Goal: Task Accomplishment & Management: Manage account settings

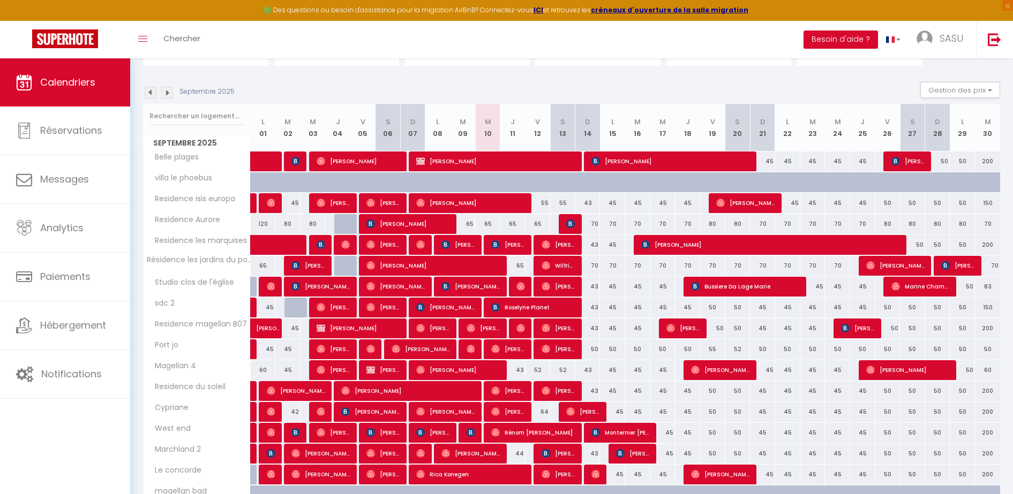
scroll to position [96, 0]
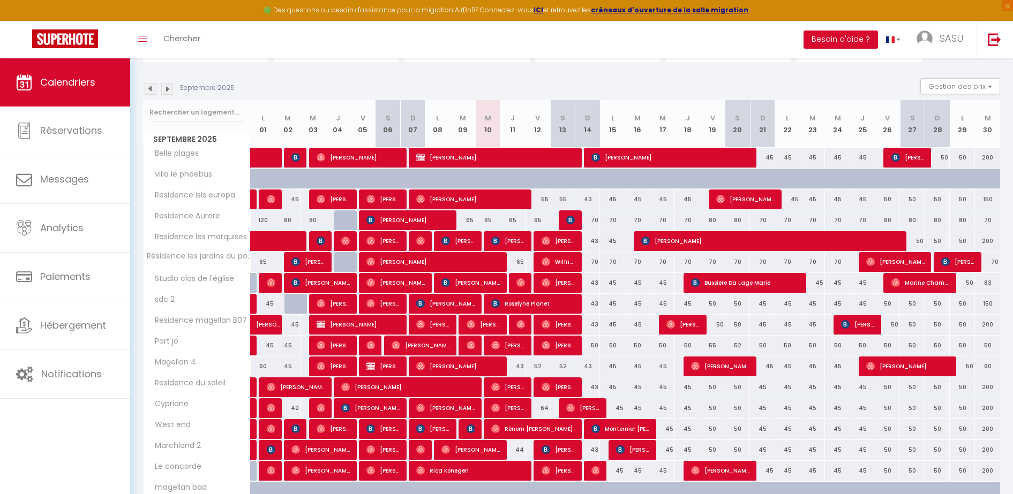
click at [564, 218] on div at bounding box center [570, 220] width 25 height 20
click at [568, 219] on img at bounding box center [570, 220] width 9 height 9
select select "OK"
select select "0"
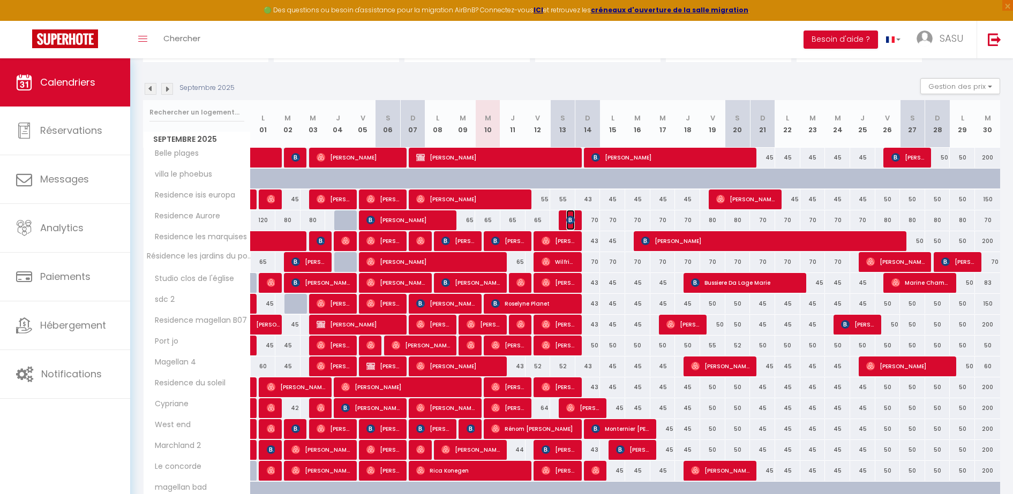
select select "0"
select select "1"
select select
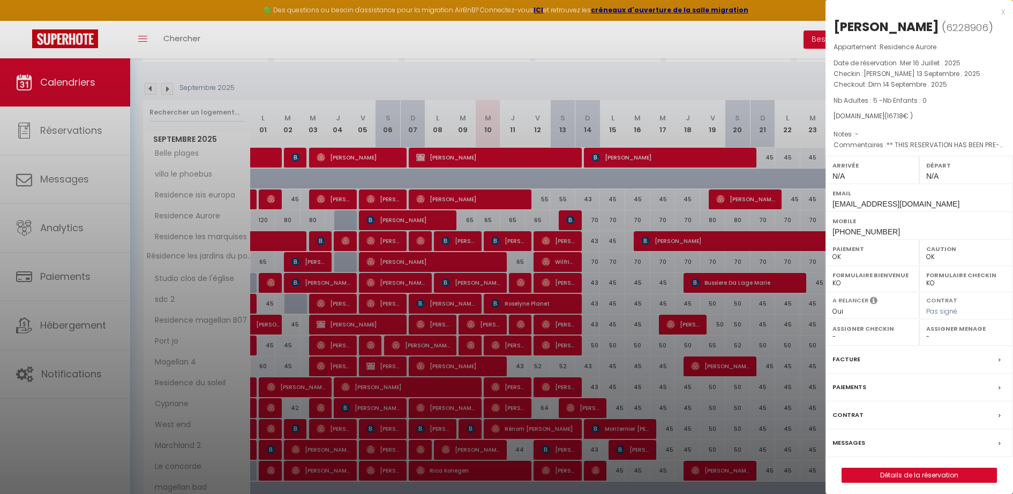
click at [644, 63] on div at bounding box center [506, 247] width 1013 height 494
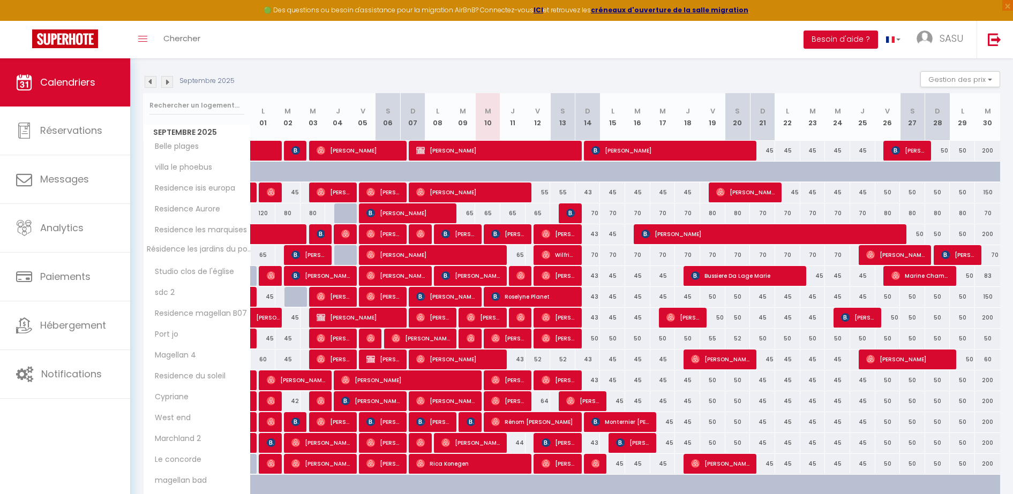
scroll to position [107, 0]
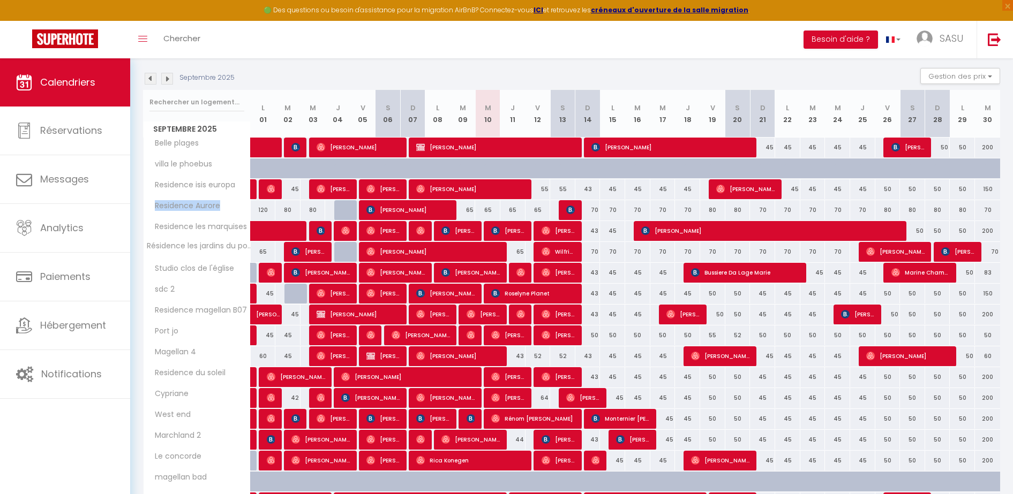
drag, startPoint x: 223, startPoint y: 209, endPoint x: 150, endPoint y: 213, distance: 72.9
click at [150, 213] on th "Residence Aurore" at bounding box center [197, 210] width 107 height 20
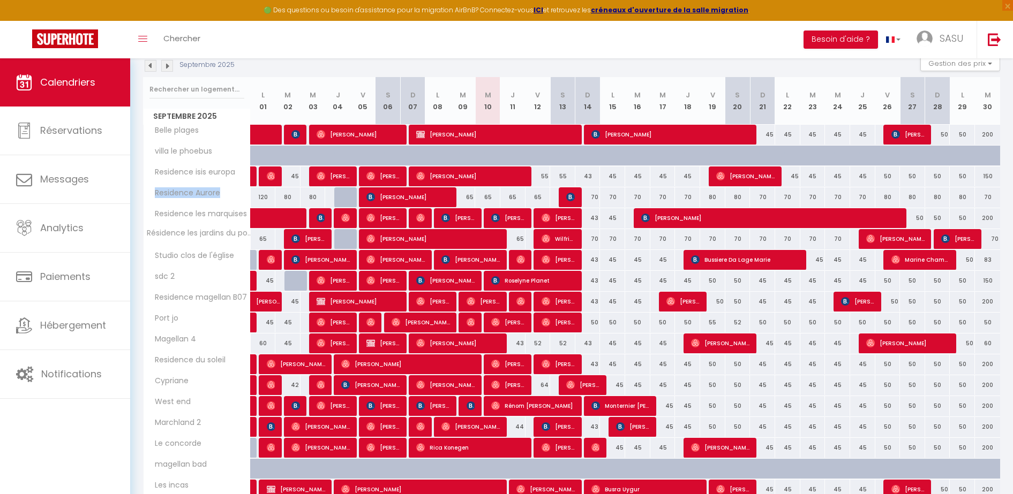
scroll to position [148, 0]
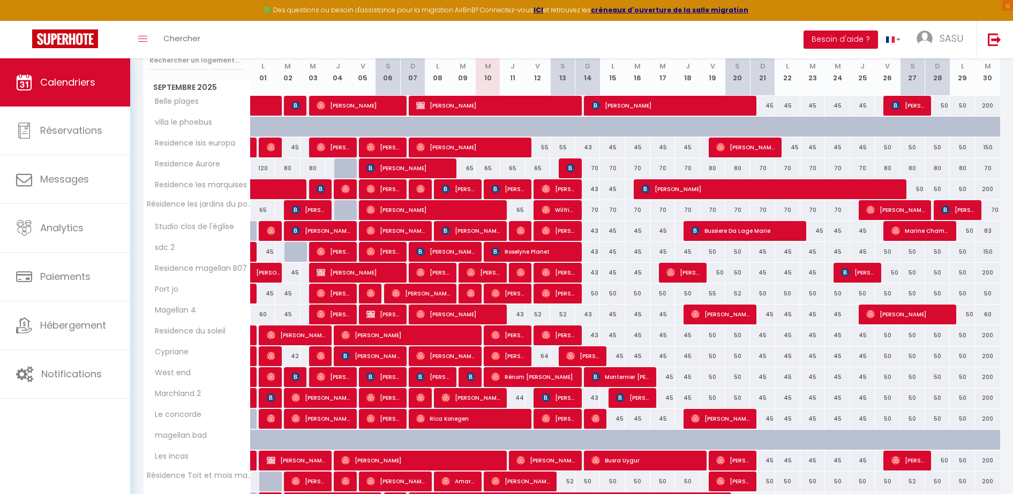
click at [1008, 141] on div "CALENDRIERS Filtrer par hébergement Mes appartements [GEOGRAPHIC_DATA] Residenc…" at bounding box center [571, 328] width 882 height 836
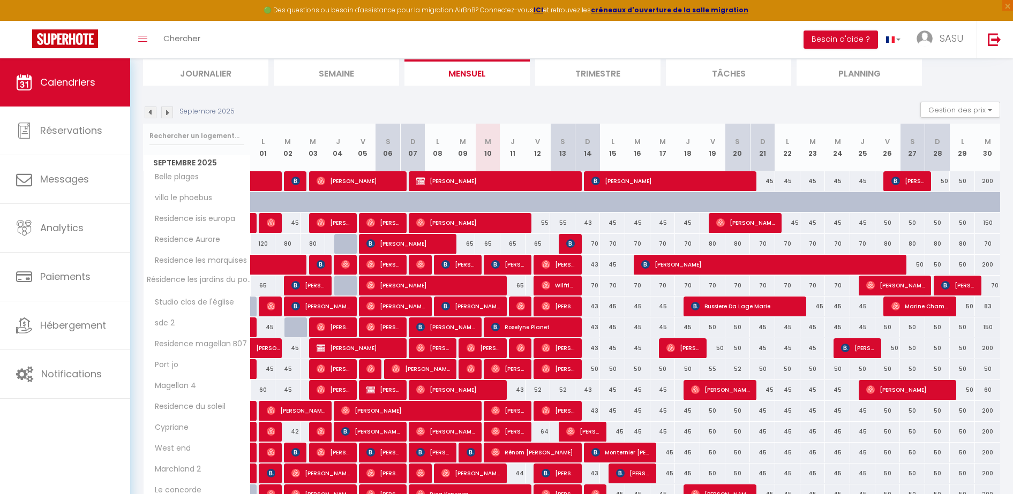
scroll to position [89, 0]
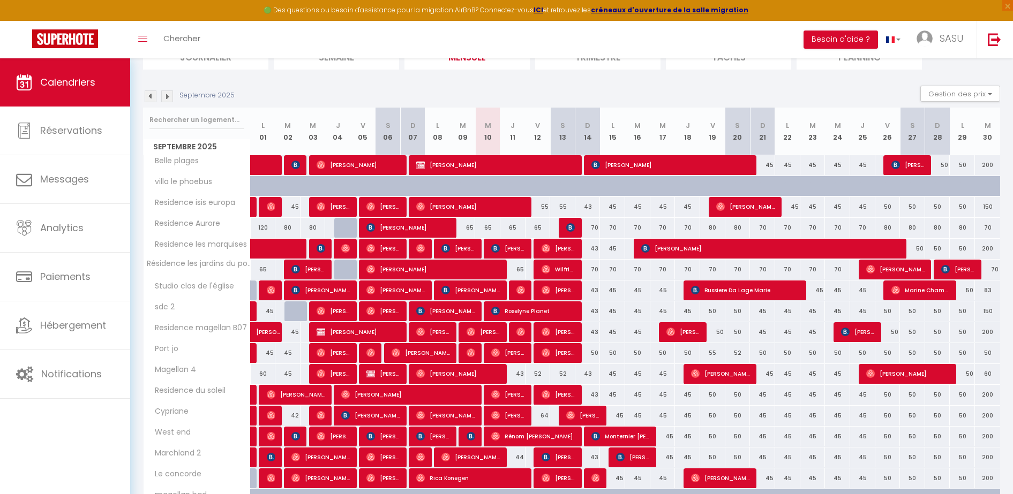
click at [590, 375] on div "43" at bounding box center [587, 374] width 25 height 20
type input "43"
type input "Dim 14 Septembre 2025"
type input "Lun 15 Septembre 2025"
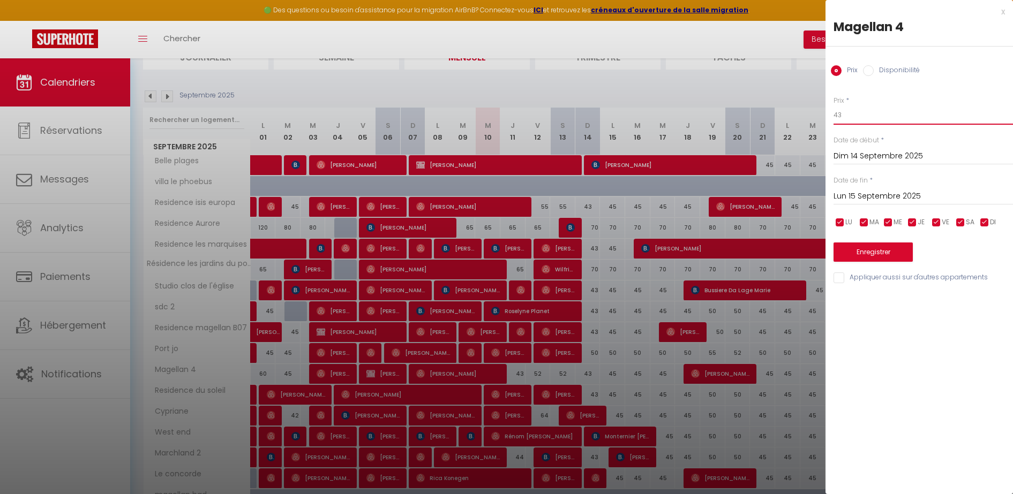
drag, startPoint x: 885, startPoint y: 114, endPoint x: 837, endPoint y: 112, distance: 47.7
click at [837, 112] on input "43" at bounding box center [922, 114] width 179 height 19
type input "4"
type input "50"
click at [886, 193] on input "Lun 15 Septembre 2025" at bounding box center [922, 197] width 179 height 14
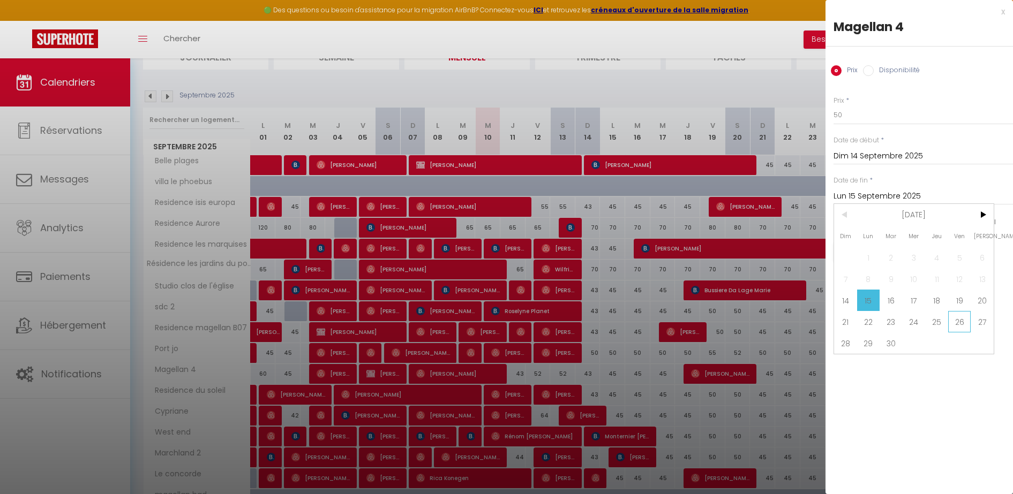
click at [951, 319] on span "26" at bounding box center [959, 321] width 23 height 21
type input "Ven 26 Septembre 2025"
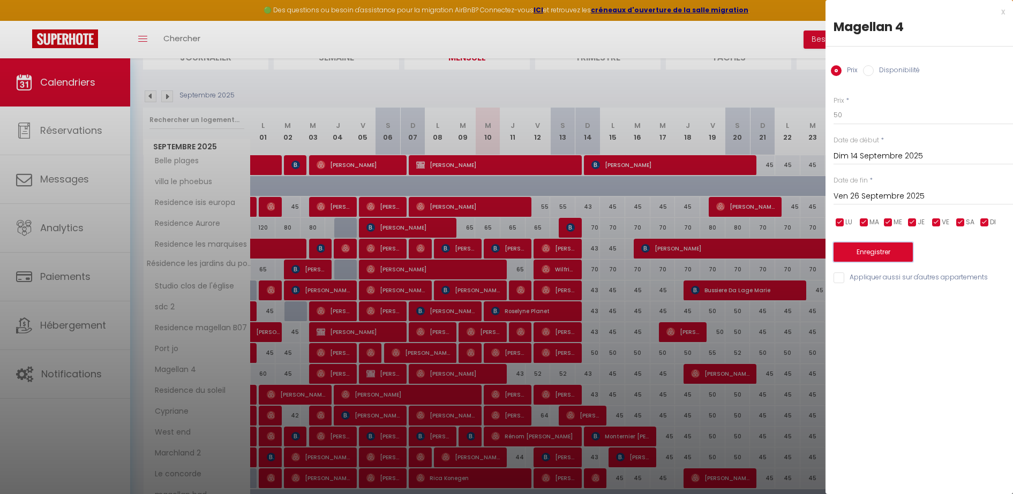
click at [894, 246] on button "Enregistrer" at bounding box center [872, 252] width 79 height 19
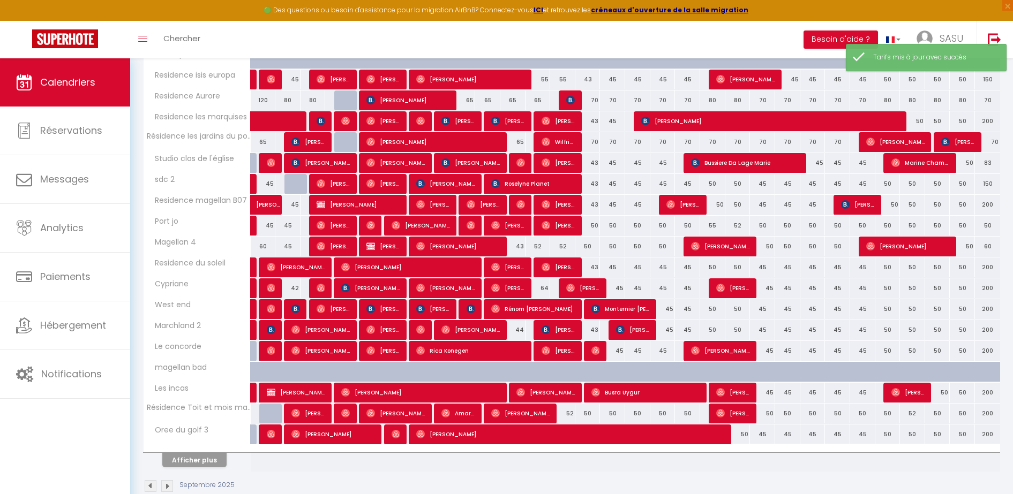
scroll to position [238, 0]
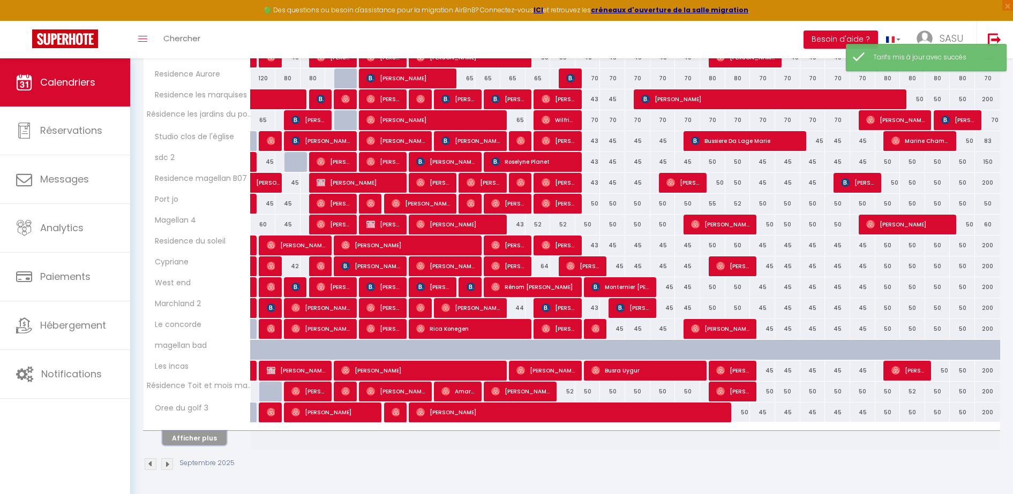
click at [191, 433] on button "Afficher plus" at bounding box center [194, 438] width 64 height 14
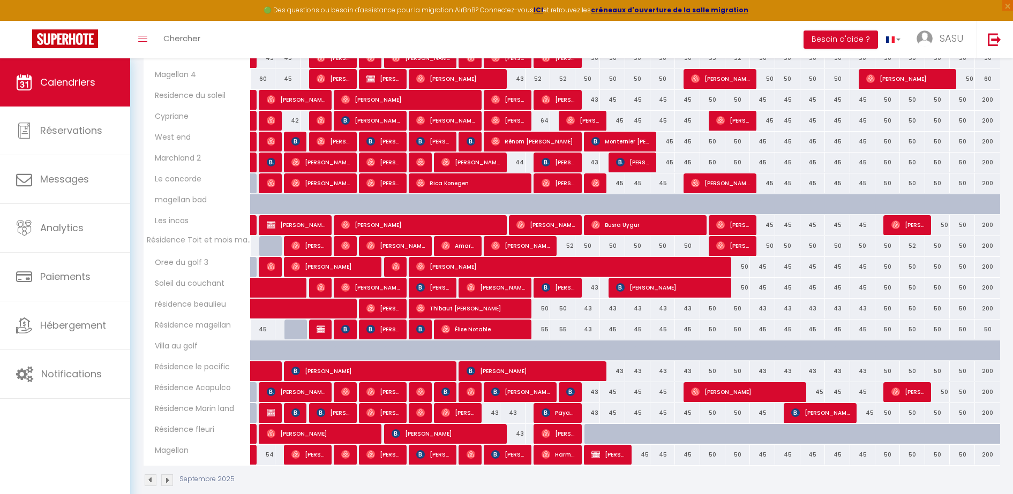
scroll to position [400, 0]
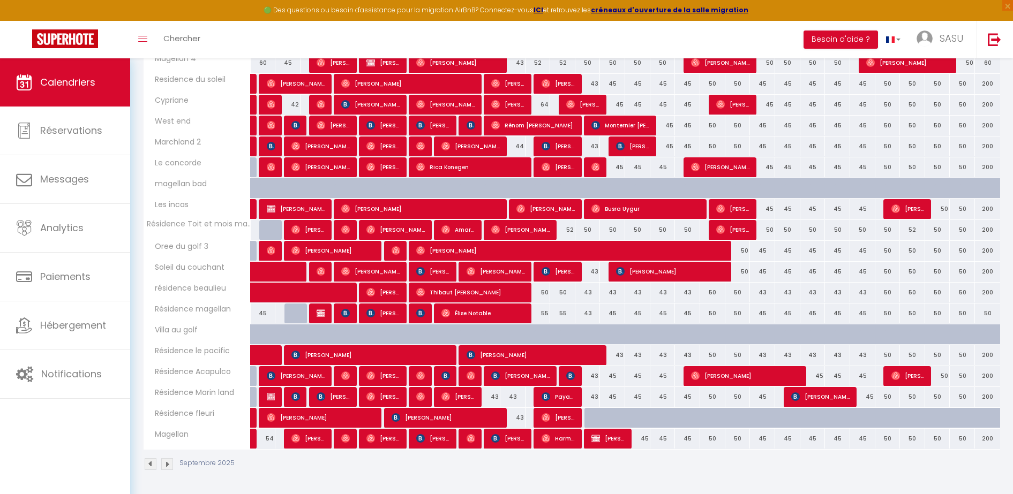
click at [643, 438] on div "45" at bounding box center [637, 439] width 25 height 20
type input "45"
type input "[DATE] Septembre 2025"
type input "Mer 17 Septembre 2025"
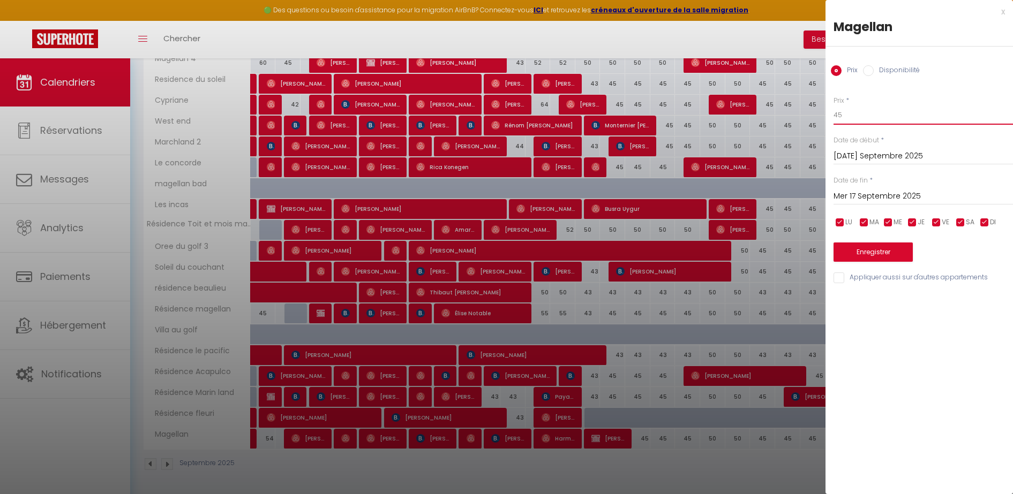
click at [846, 116] on input "45" at bounding box center [922, 114] width 179 height 19
drag, startPoint x: 846, startPoint y: 116, endPoint x: 812, endPoint y: 117, distance: 34.3
click at [812, 117] on body "🟢 Des questions ou besoin d'assistance pour la migration AirBnB? Connectez-vous…" at bounding box center [506, 76] width 1013 height 836
type input "46"
click at [866, 193] on input "Mer 17 Septembre 2025" at bounding box center [922, 197] width 179 height 14
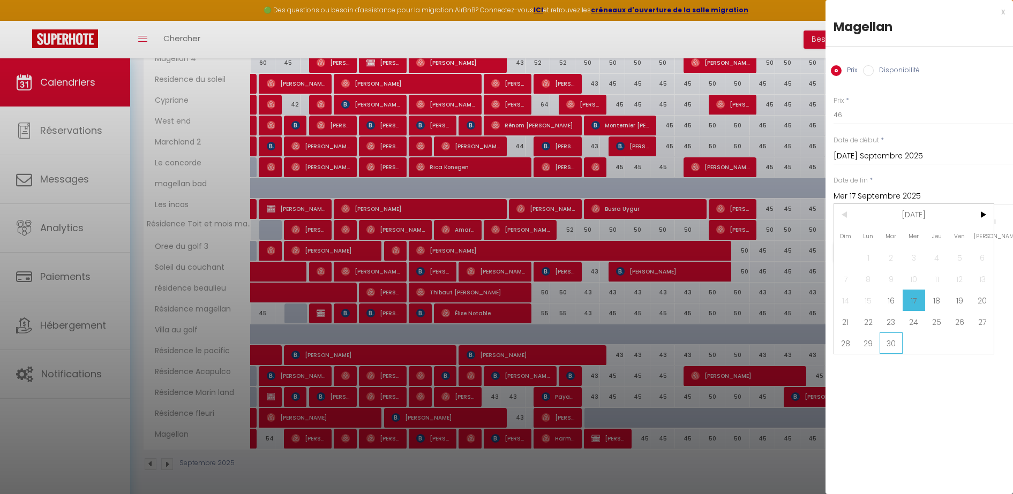
click at [891, 340] on span "30" at bounding box center [890, 343] width 23 height 21
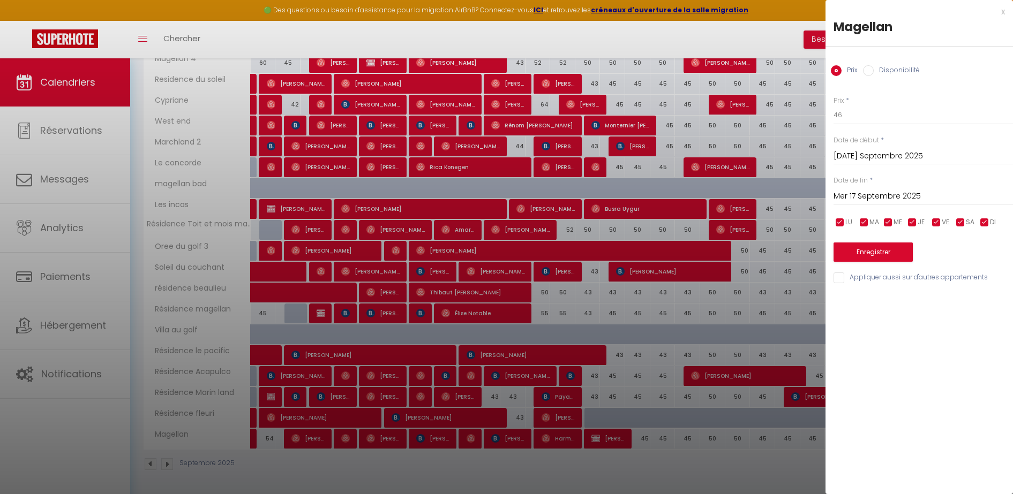
type input "[DATE] Septembre 2025"
click at [879, 248] on button "Enregistrer" at bounding box center [872, 252] width 79 height 19
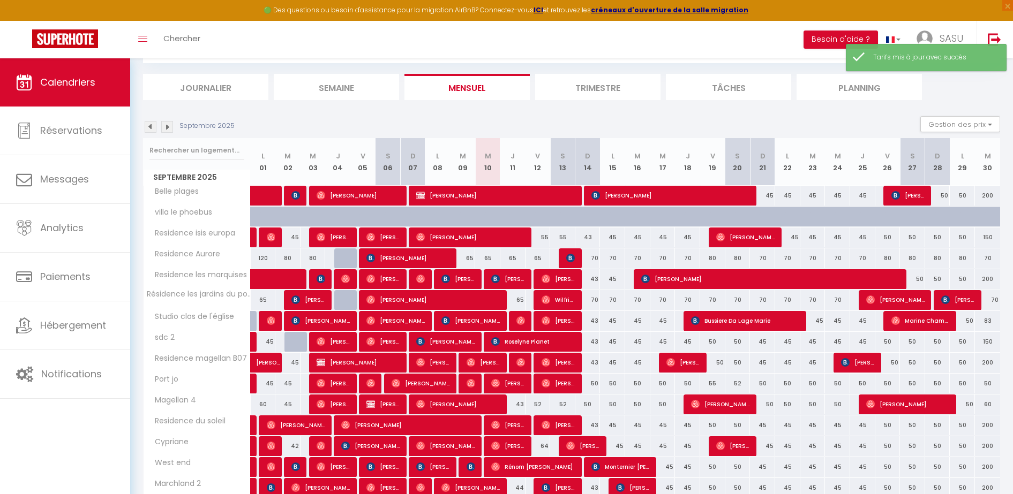
scroll to position [238, 0]
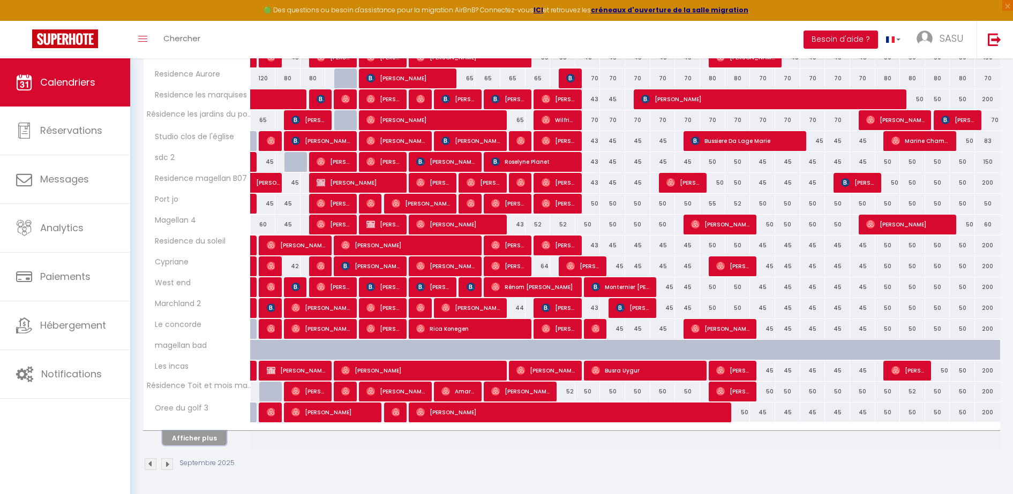
click at [190, 440] on button "Afficher plus" at bounding box center [194, 438] width 64 height 14
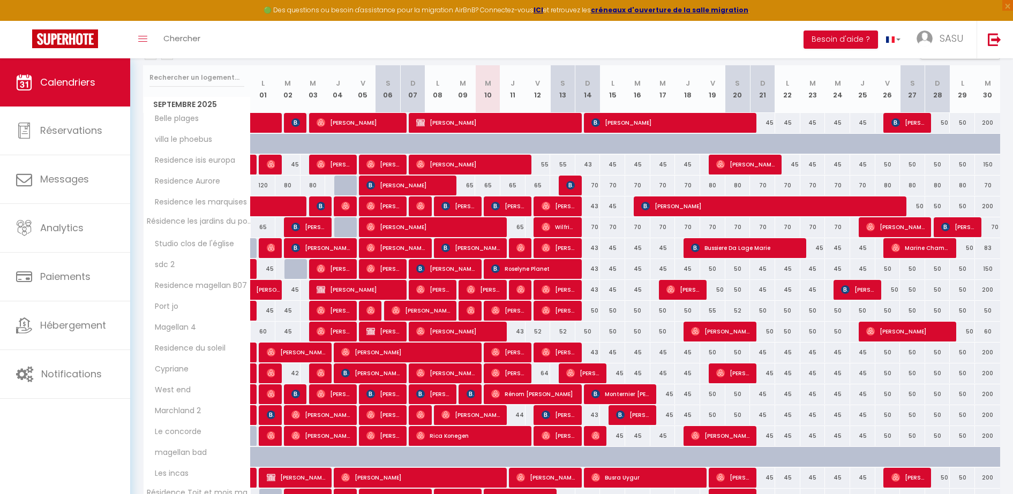
scroll to position [105, 0]
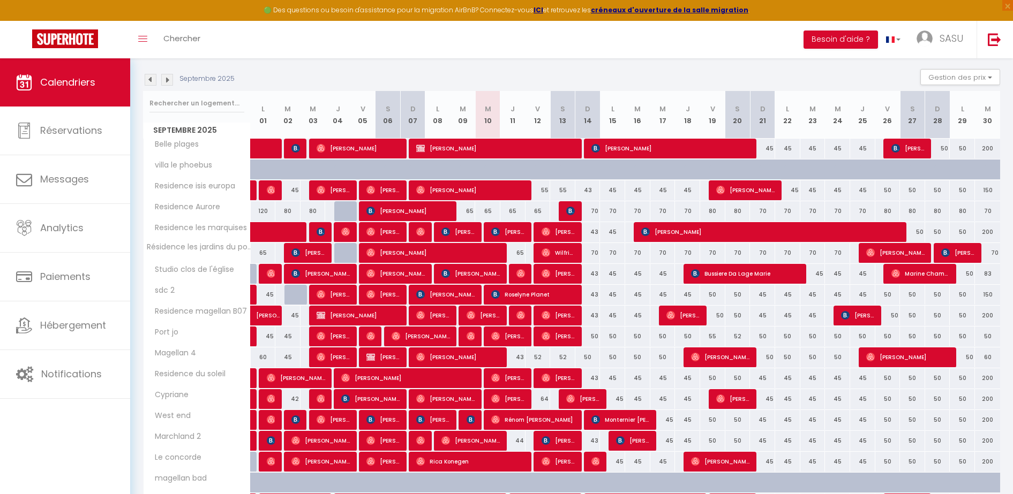
click at [614, 441] on div at bounding box center [620, 441] width 25 height 20
click at [626, 441] on span "[PERSON_NAME]" at bounding box center [633, 441] width 34 height 20
select select "KO"
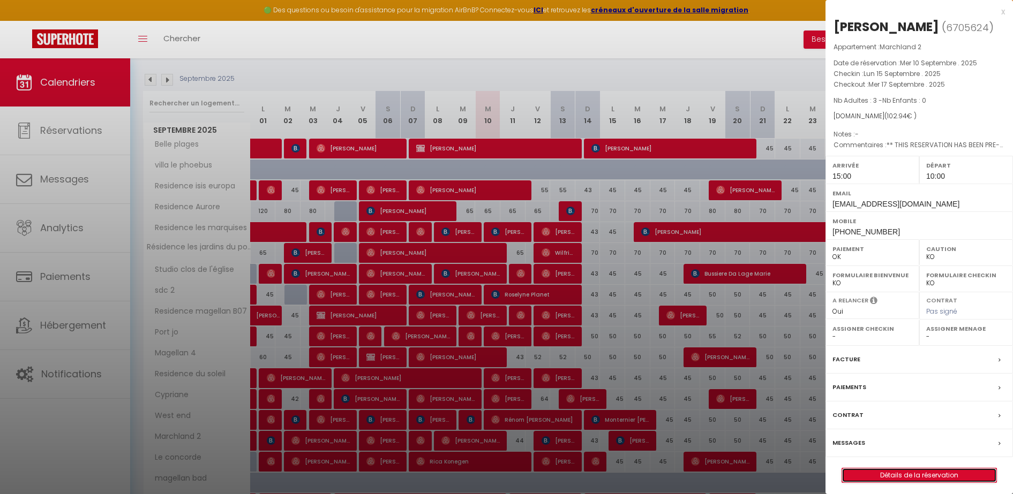
click at [878, 474] on link "Détails de la réservation" at bounding box center [919, 476] width 154 height 14
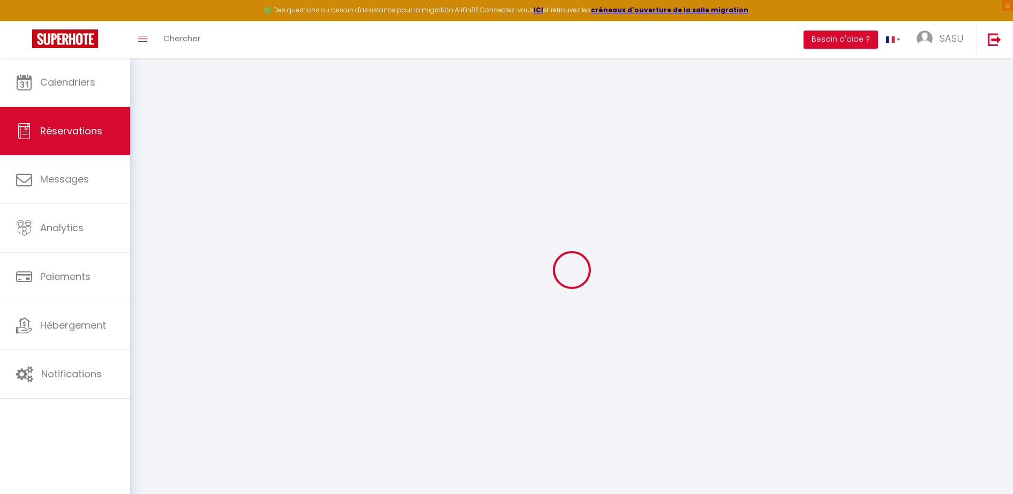
type input "Adel"
type input "TORCHE"
type input "[EMAIL_ADDRESS][DOMAIN_NAME]"
type input "[PHONE_NUMBER]"
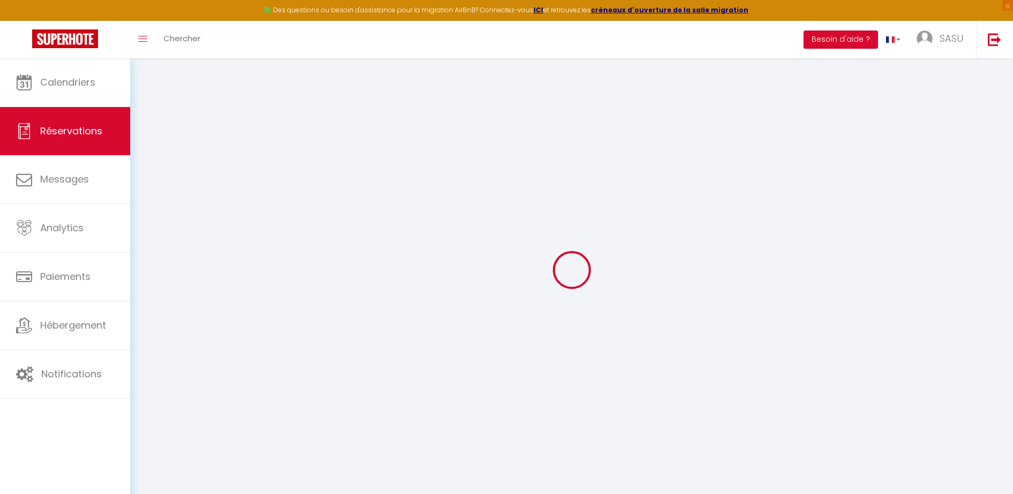
type input "[PHONE_NUMBER]"
type input "."
select select "FR"
type input "14.41"
type input "1.44"
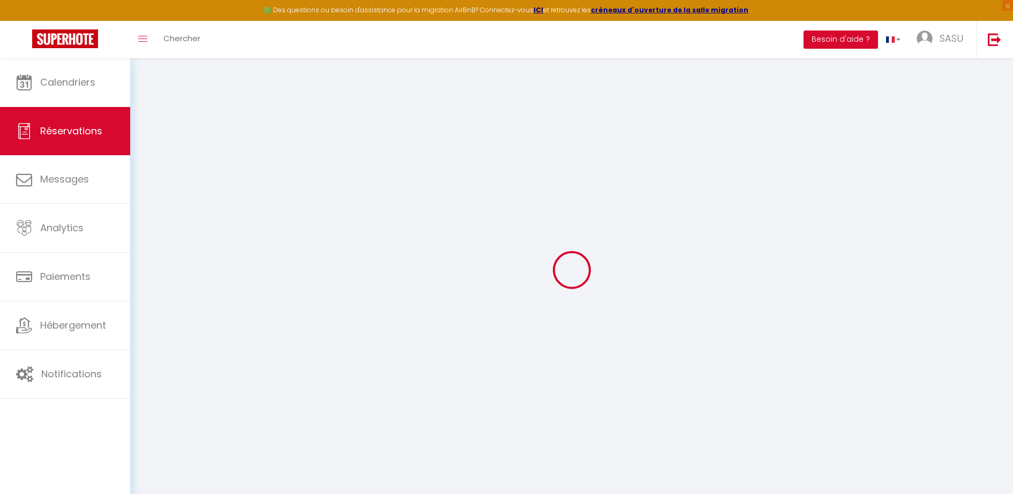
select select "36336"
select select "1"
select select
type input "3"
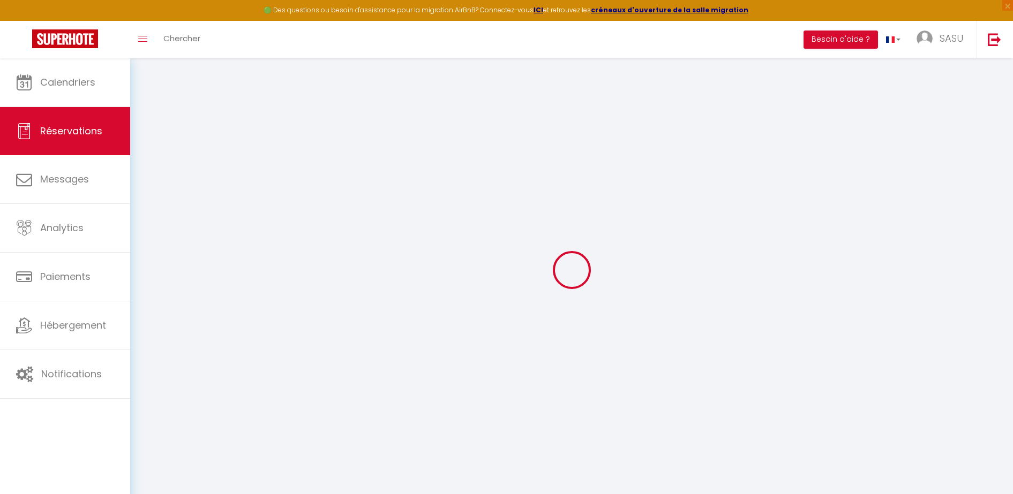
select select "12"
select select
type input "96.04"
checkbox input "false"
type input "0"
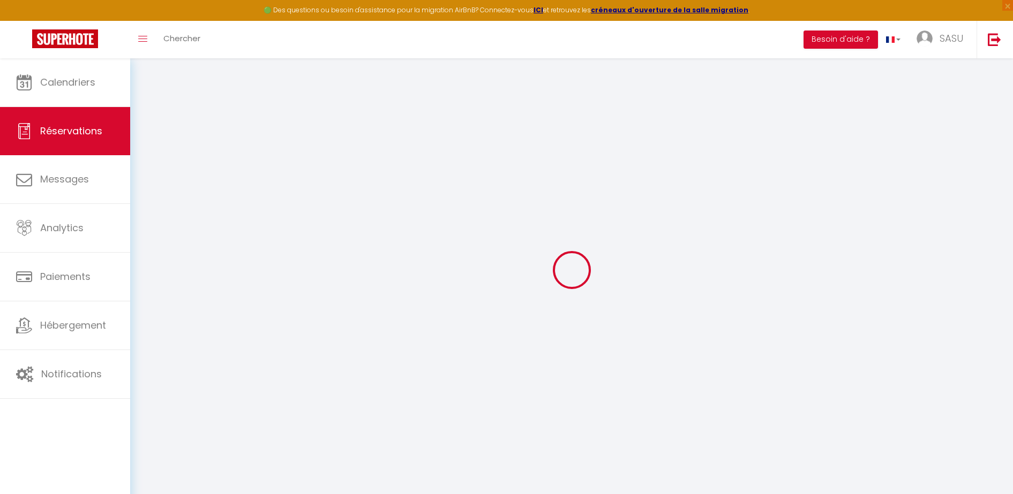
select select "2"
type input "0"
select select
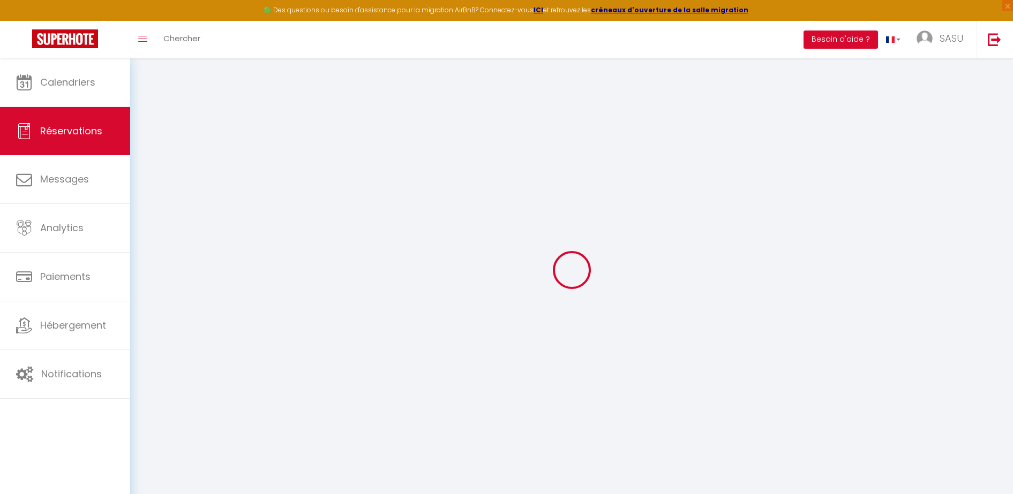
select select
select select "14"
checkbox input "false"
select select
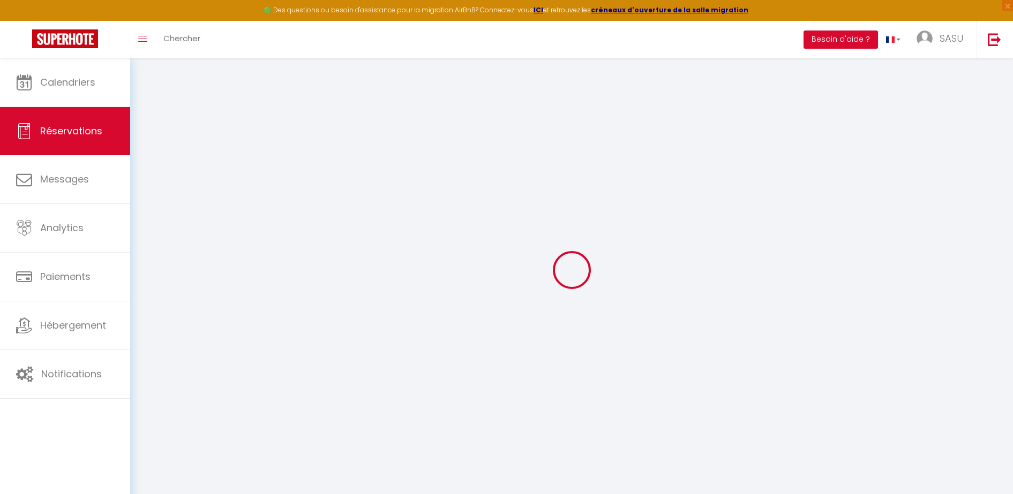
checkbox input "false"
select select
checkbox input "false"
type textarea "** THIS RESERVATION HAS BEEN PRE-PAID ** Reservation has a cancellation grace p…"
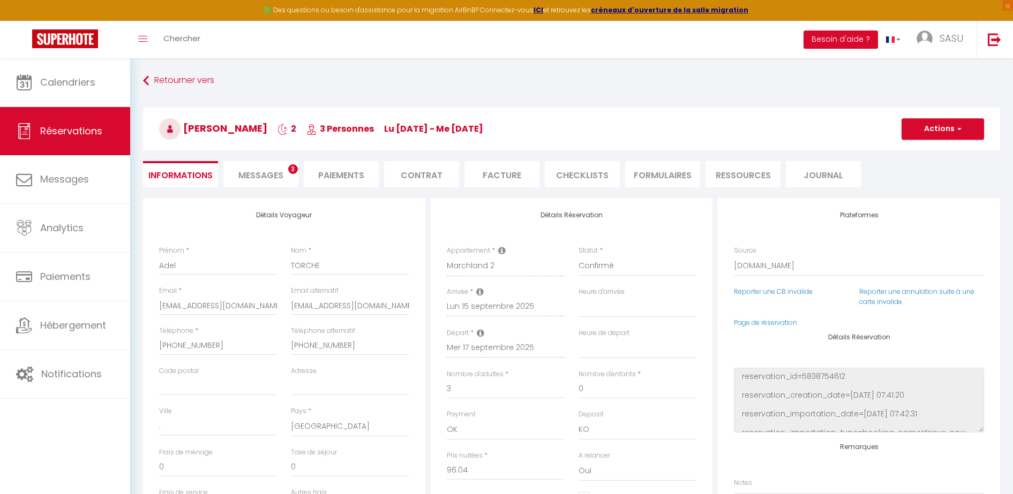
type input "6.9"
select select
checkbox input "false"
select select "15:00"
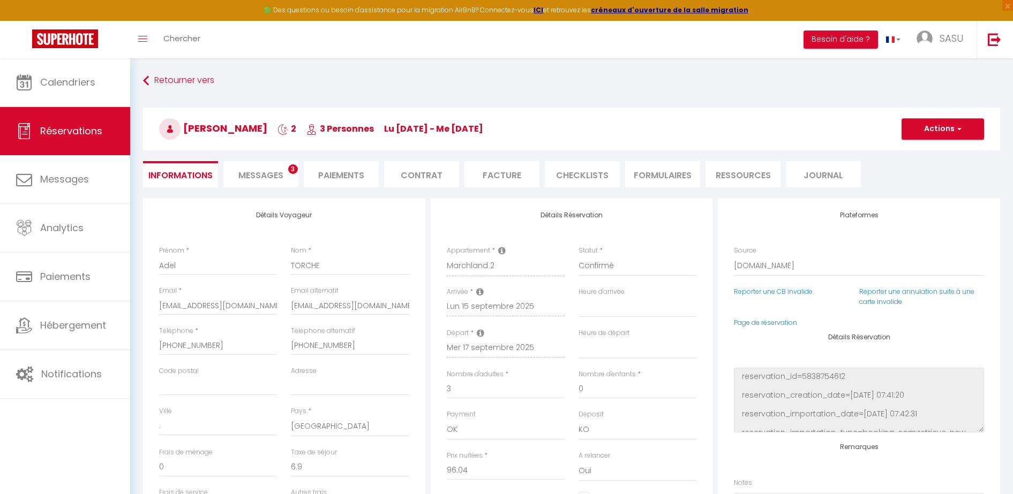
select select "10:00"
click at [279, 175] on span "Messages" at bounding box center [260, 175] width 45 height 12
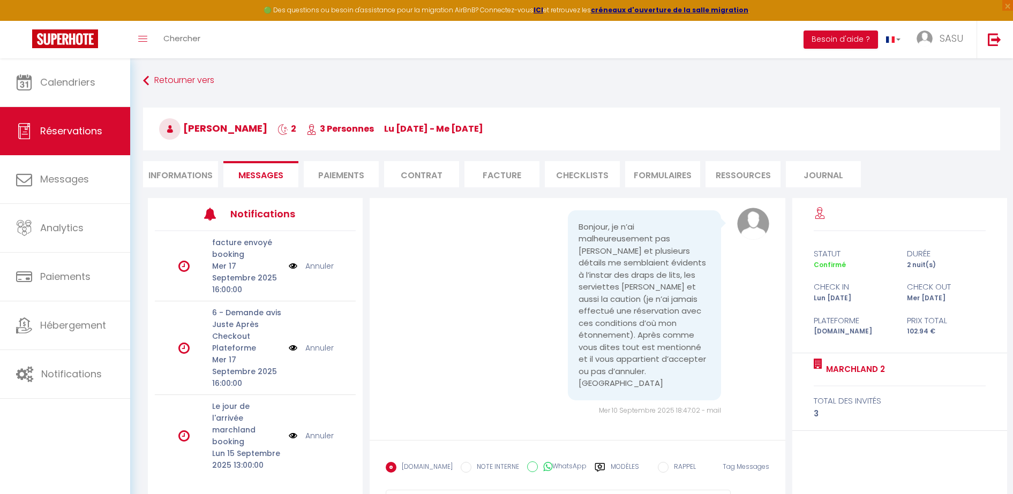
scroll to position [58, 0]
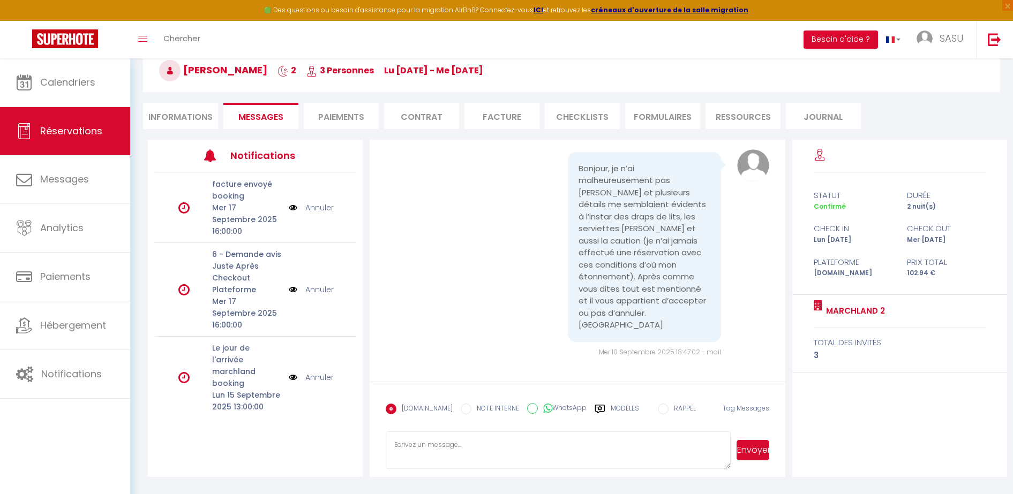
click at [475, 461] on textarea at bounding box center [558, 450] width 345 height 37
type textarea "Bonsoir, annuler me pénalise, mais dites moi ou est votre réticence?"
click at [752, 452] on button "Envoyer" at bounding box center [752, 450] width 33 height 20
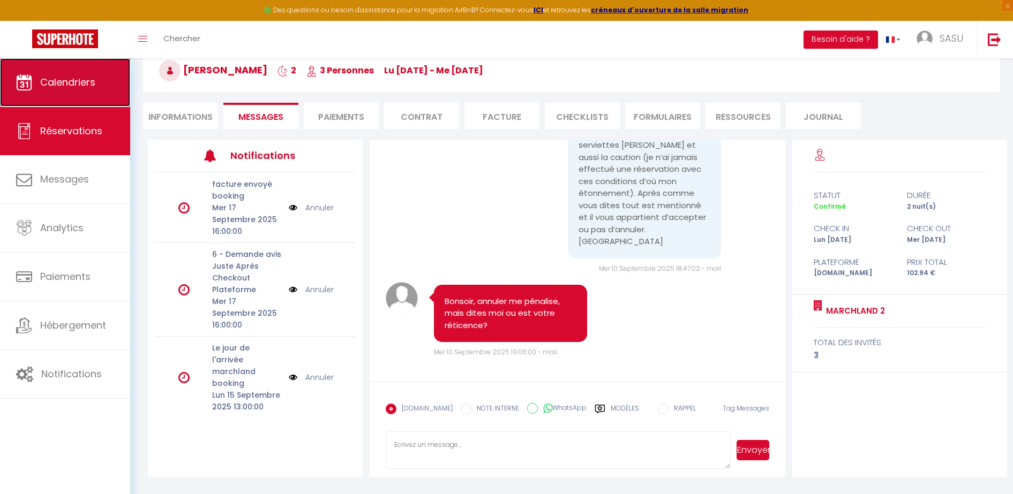
click at [54, 84] on span "Calendriers" at bounding box center [67, 81] width 55 height 13
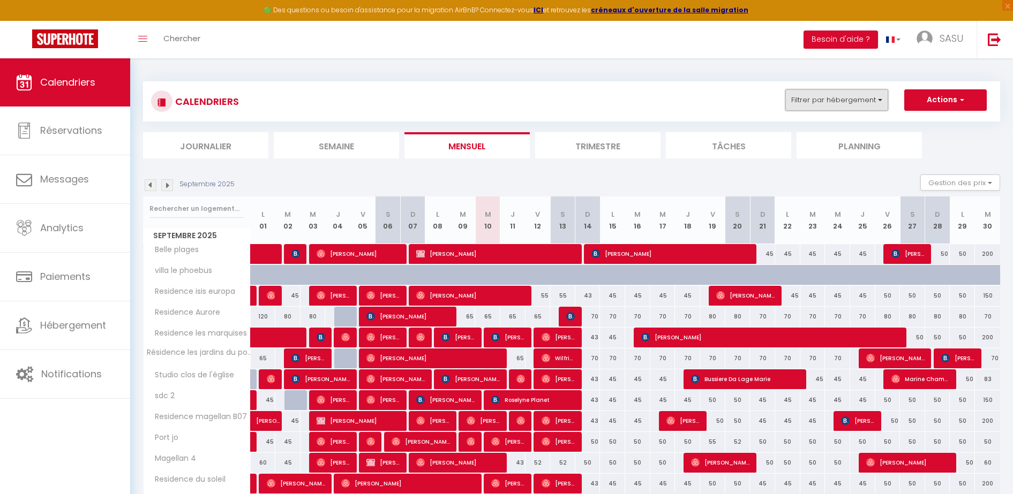
click at [876, 101] on button "Filtrer par hébergement" at bounding box center [836, 99] width 103 height 21
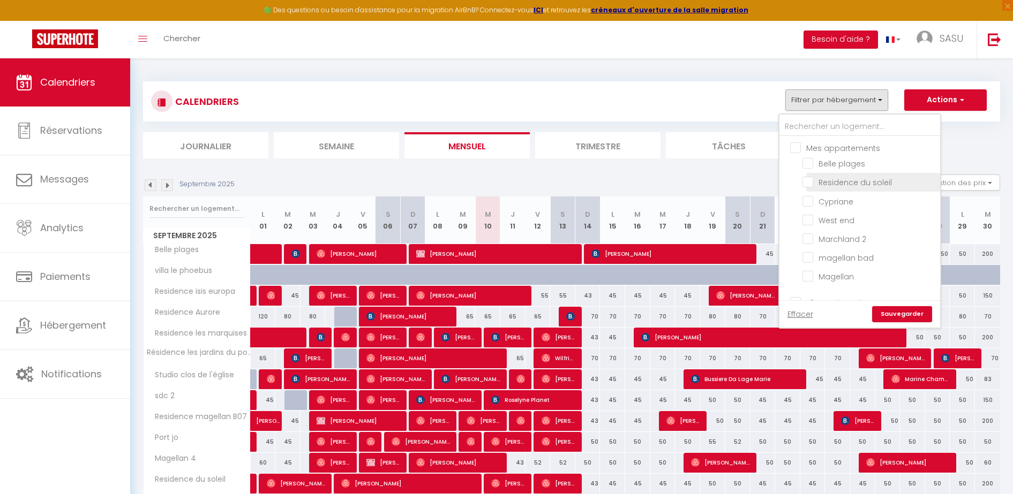
click at [856, 186] on input "Residence du soleil" at bounding box center [869, 181] width 134 height 11
checkbox input "true"
checkbox input "false"
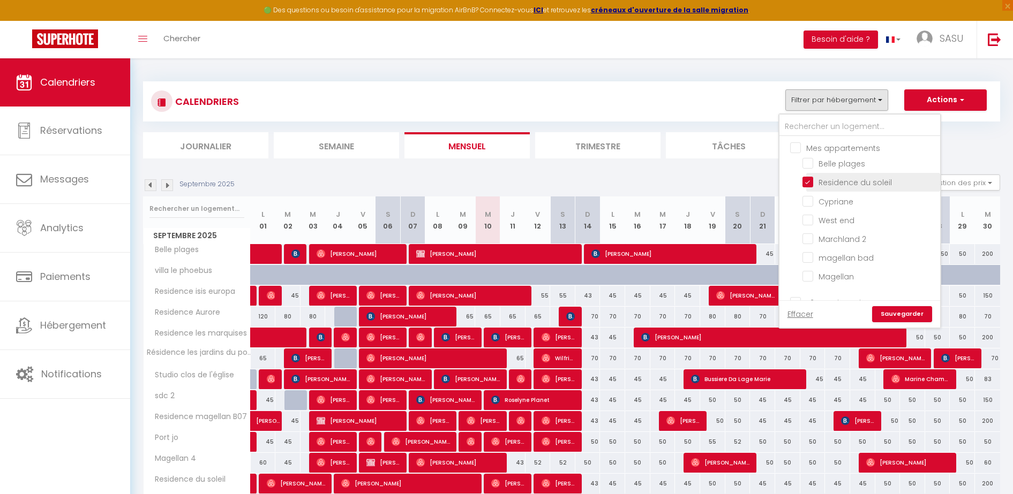
checkbox input "false"
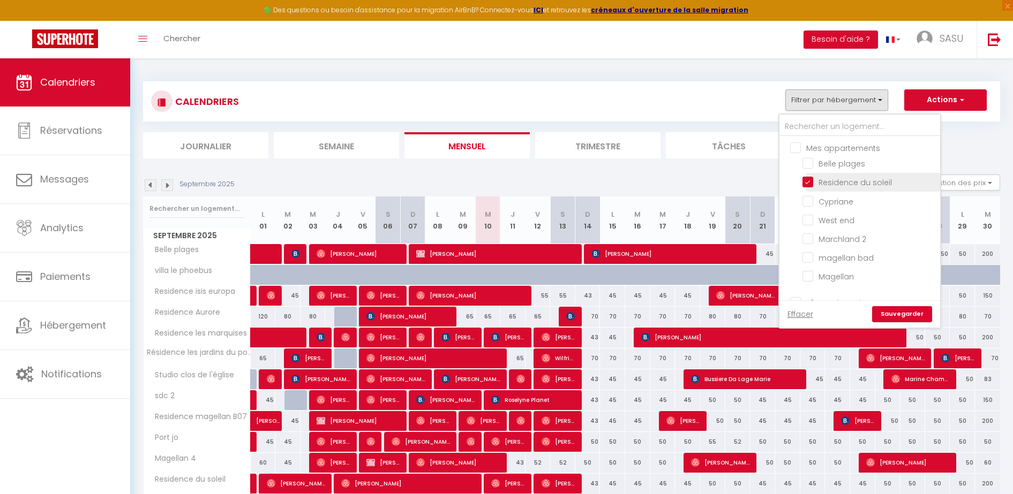
checkbox input "false"
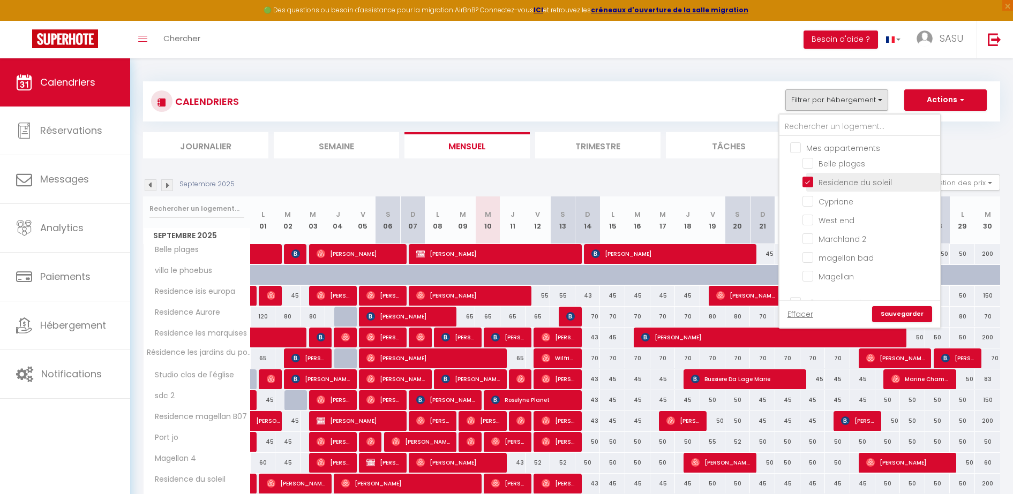
checkbox input "false"
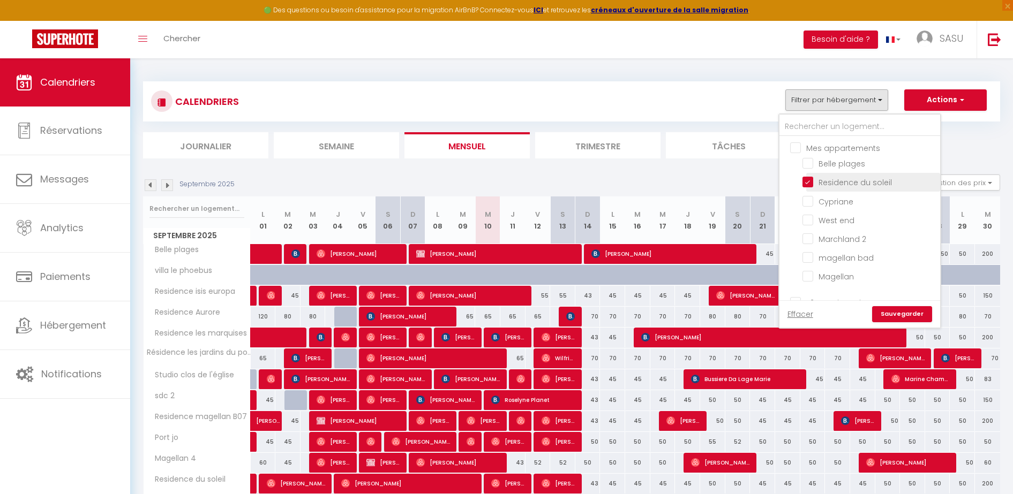
checkbox input "false"
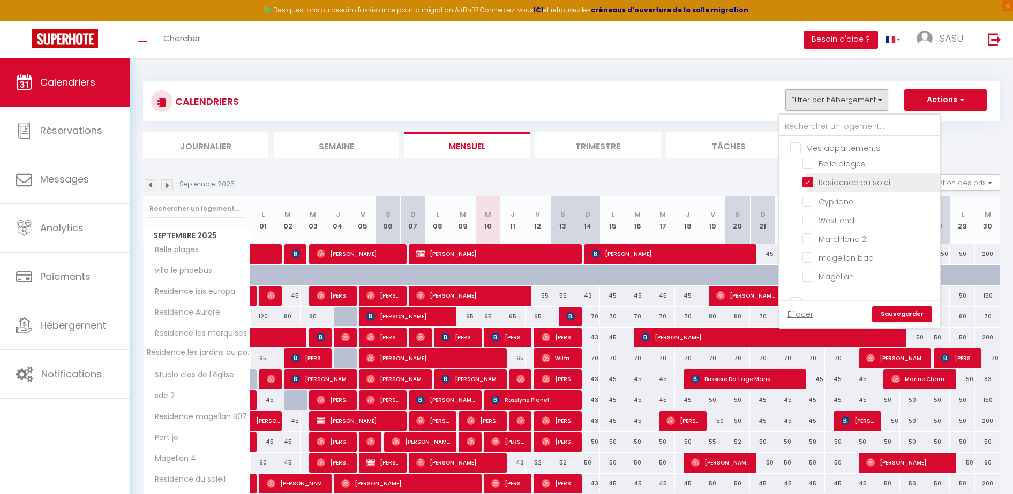
checkbox input "false"
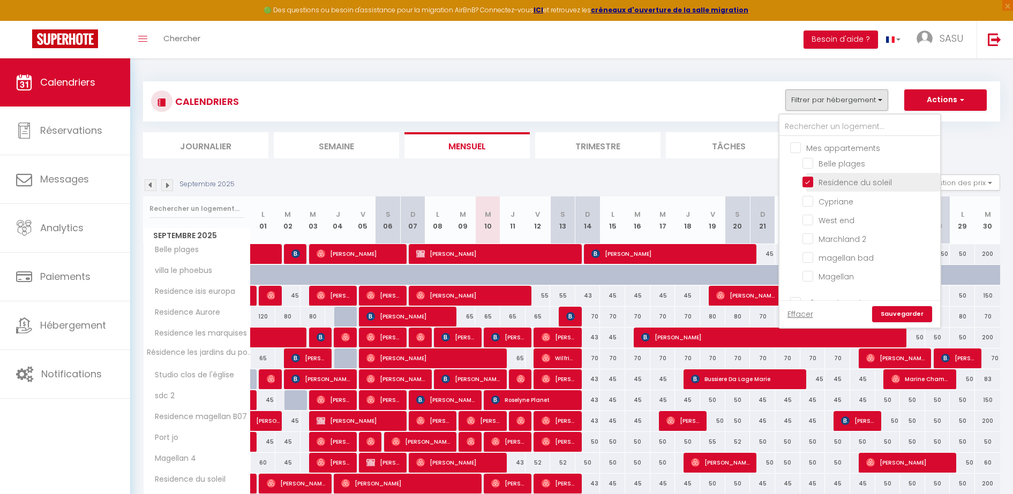
click at [867, 184] on input "Residence du soleil" at bounding box center [869, 181] width 134 height 11
checkbox input "false"
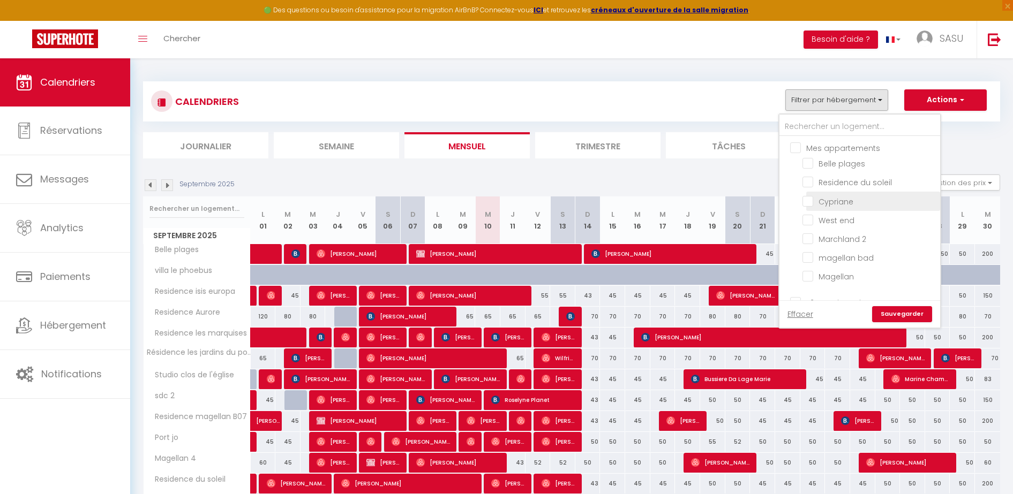
checkbox input "false"
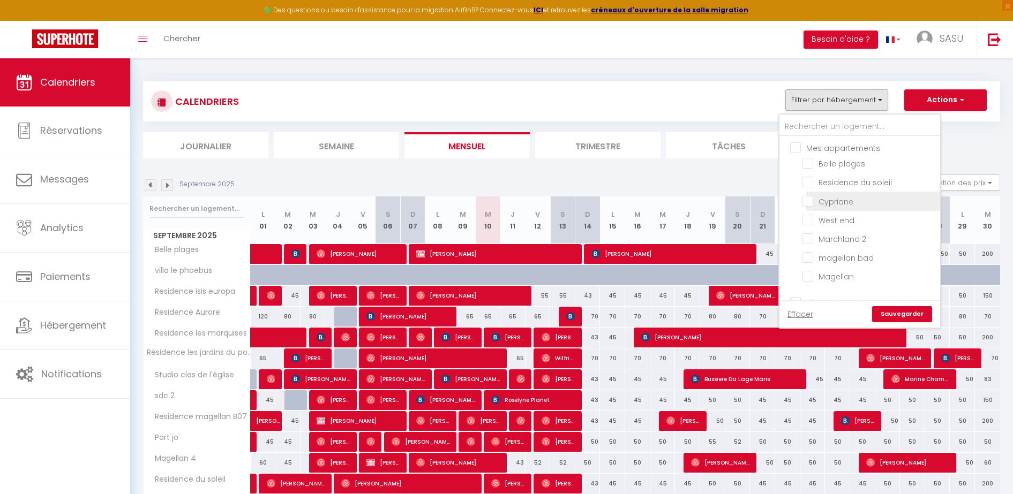
checkbox input "false"
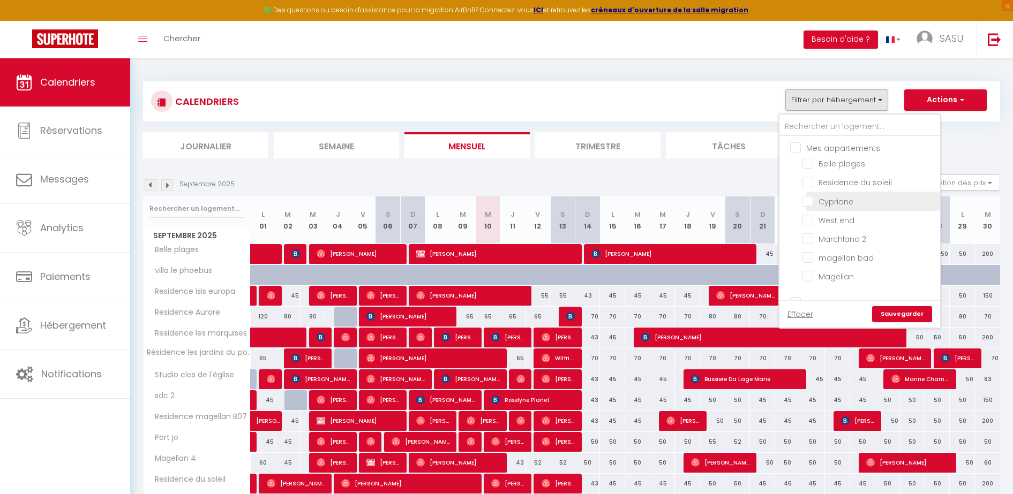
checkbox input "false"
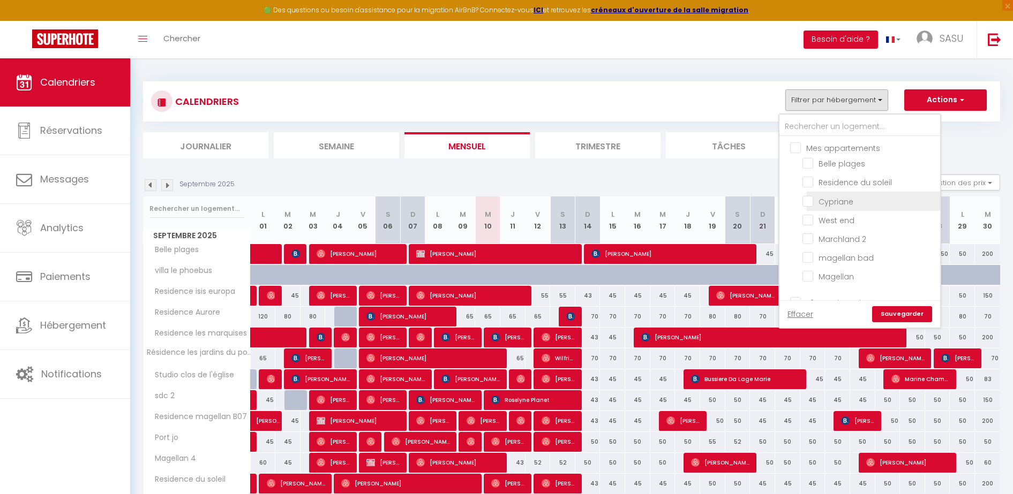
checkbox input "false"
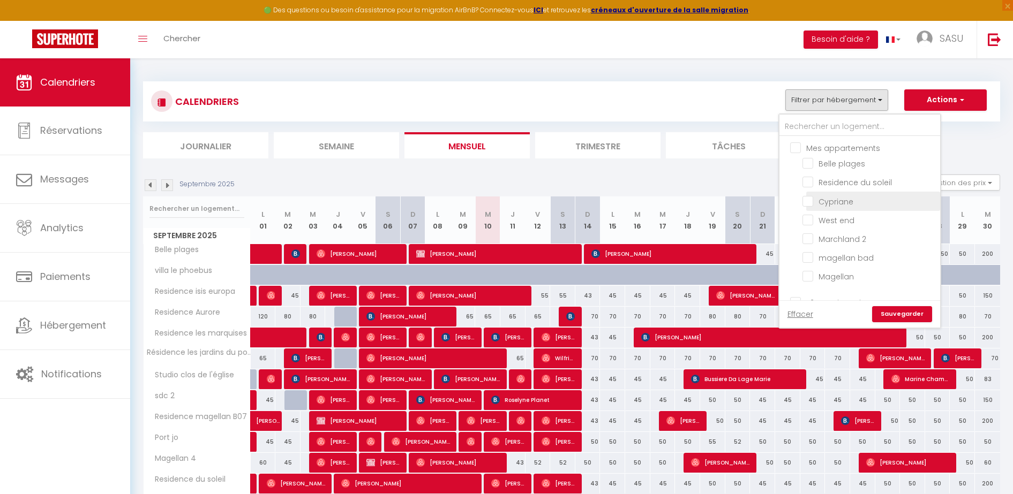
checkbox input "false"
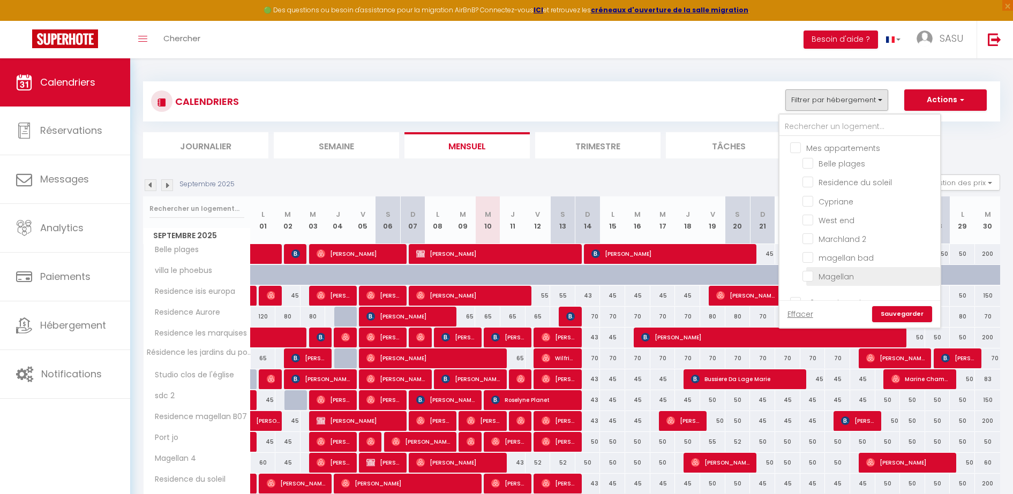
click at [826, 275] on input "Magellan" at bounding box center [869, 275] width 134 height 11
checkbox input "true"
checkbox input "false"
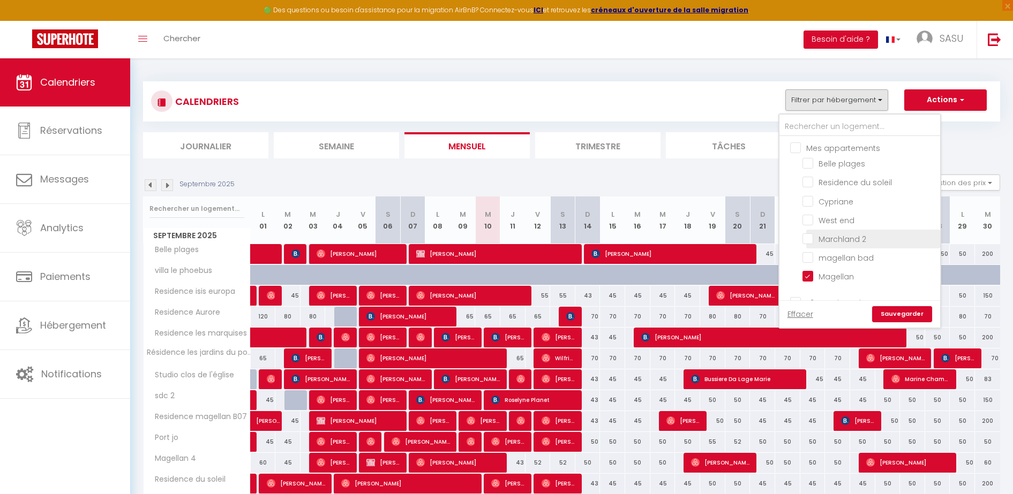
checkbox input "false"
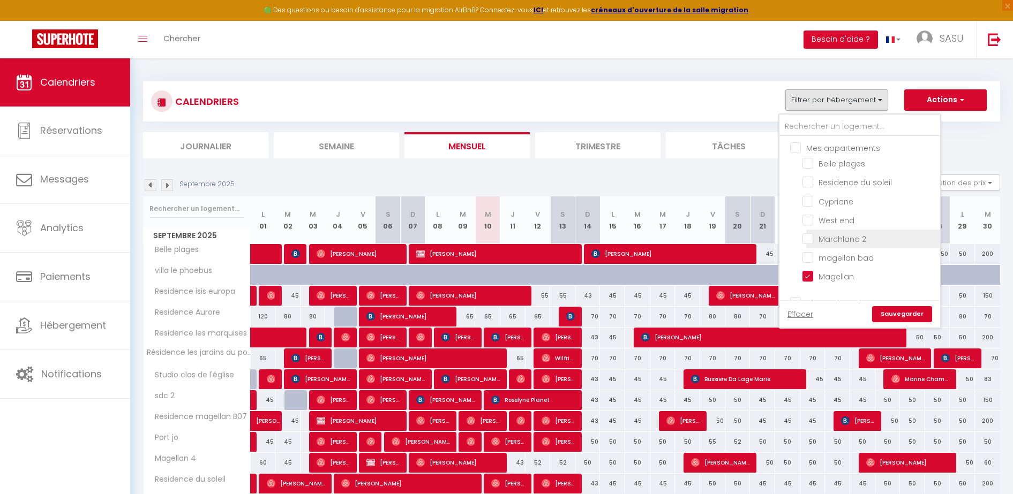
checkbox input "false"
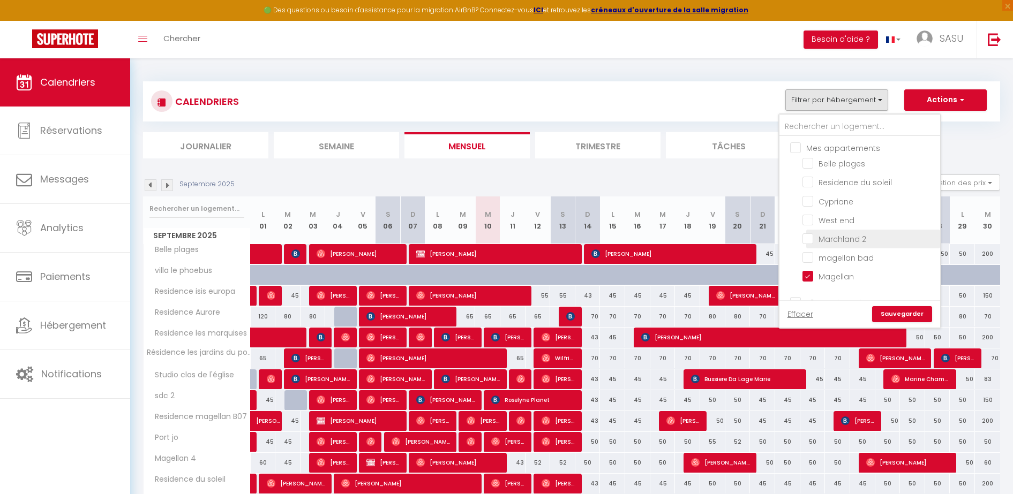
checkbox input "false"
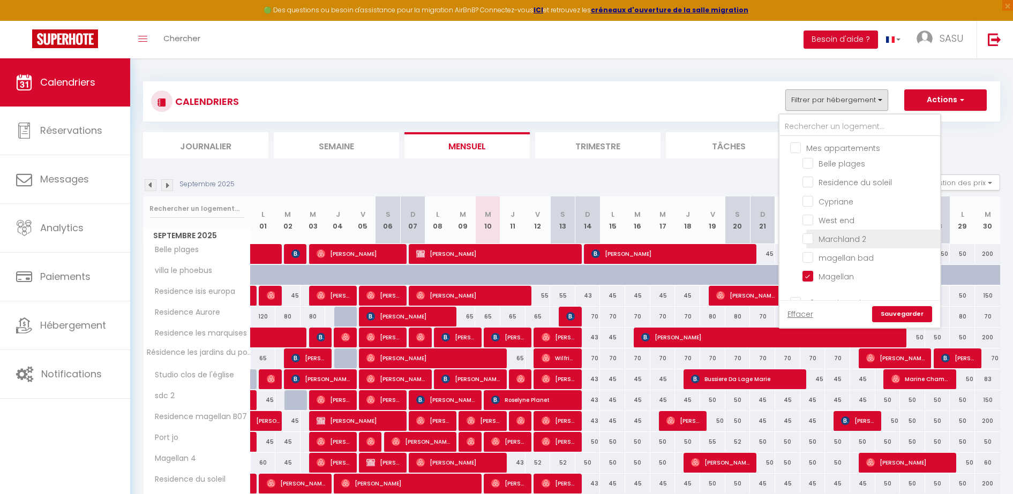
checkbox input "false"
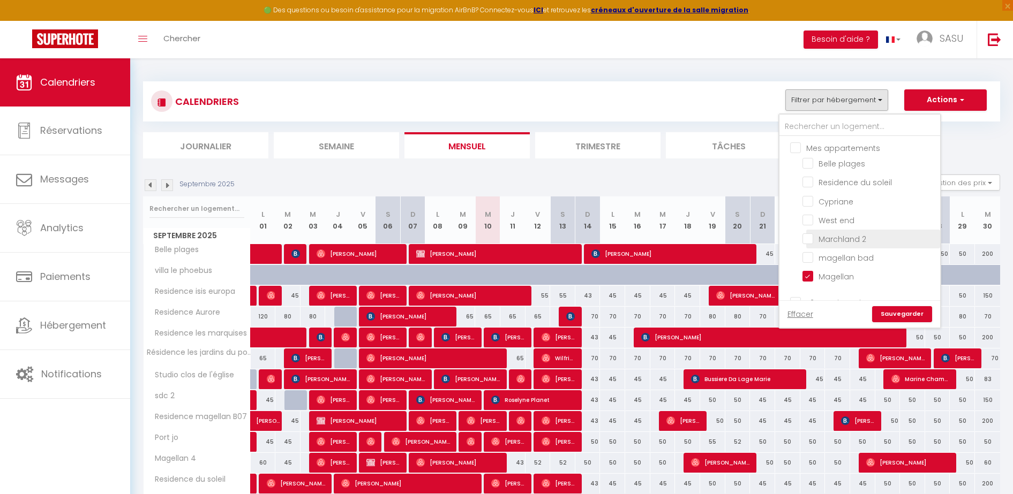
checkbox input "false"
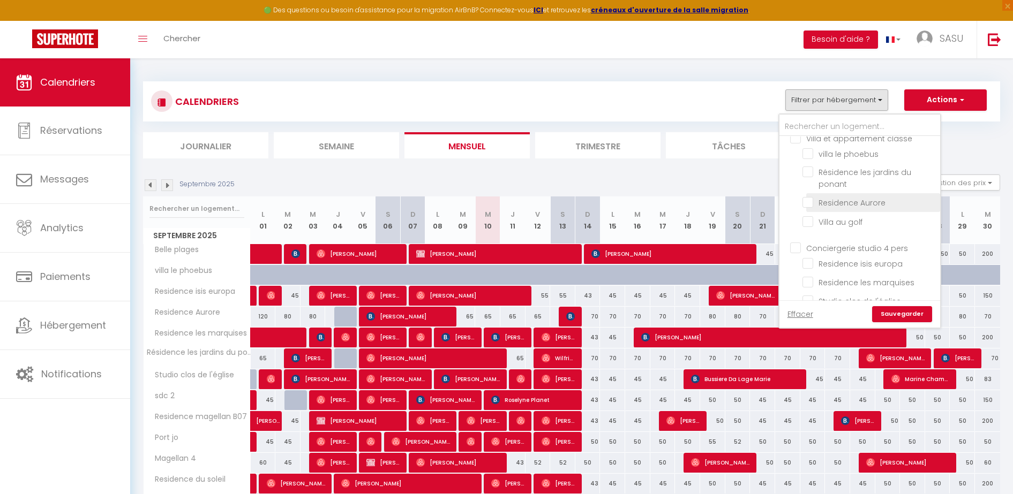
click at [881, 203] on input "Residence Aurore" at bounding box center [869, 202] width 134 height 11
checkbox input "true"
checkbox input "false"
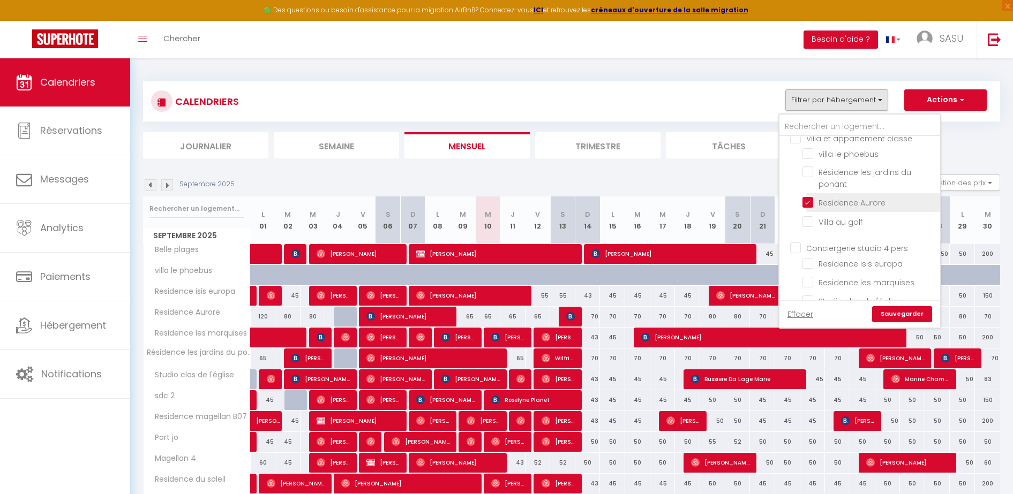
checkbox input "false"
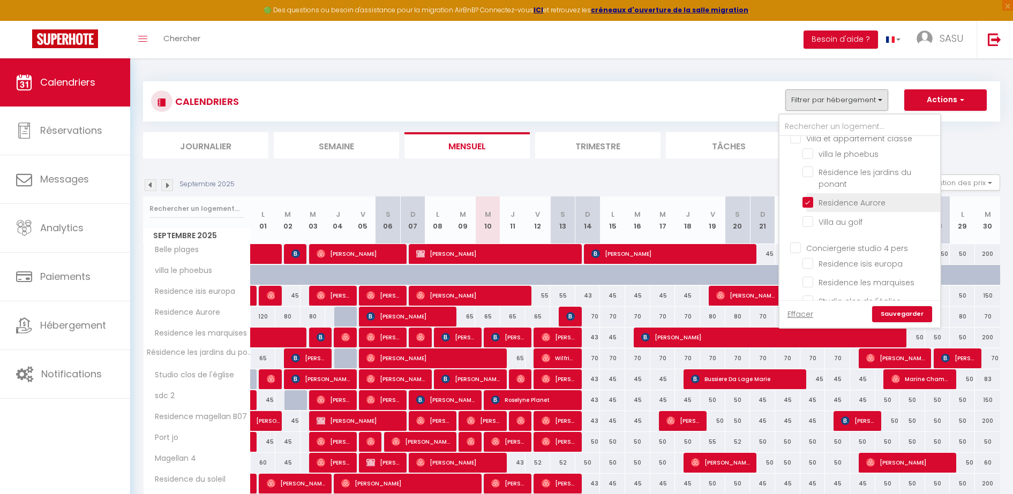
checkbox input "false"
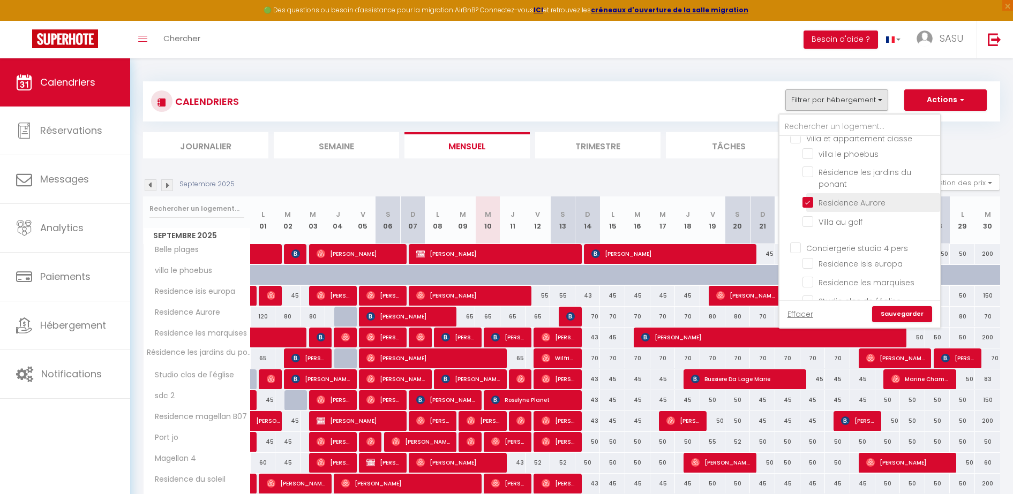
checkbox input "false"
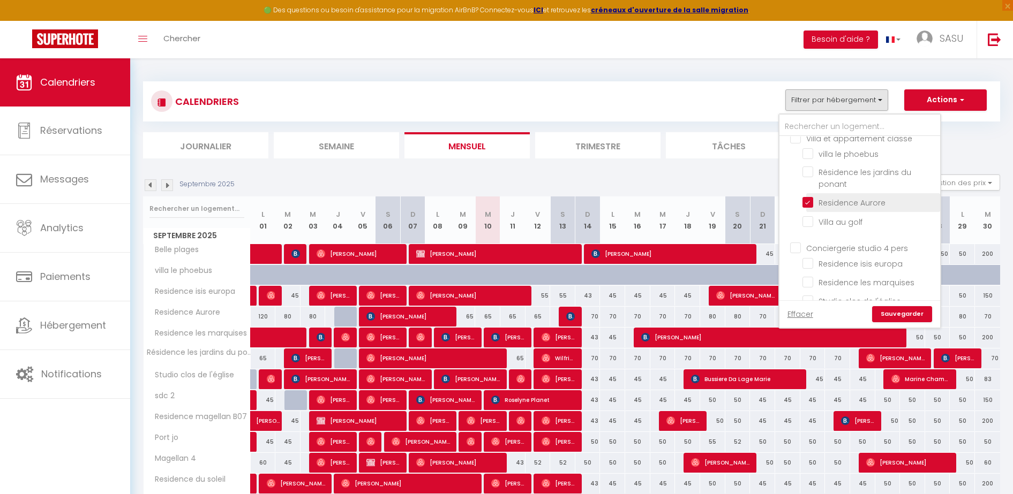
checkbox input "false"
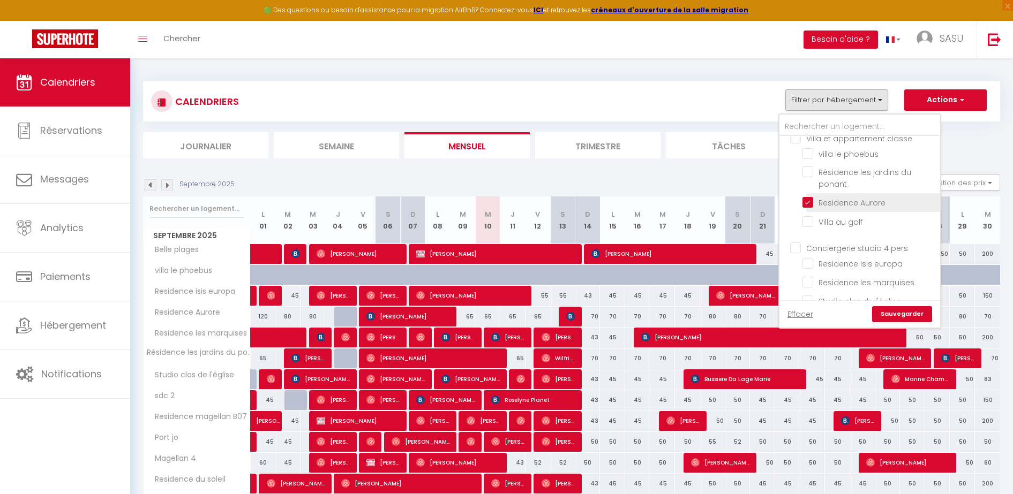
checkbox input "false"
click at [856, 286] on input "Magellan 4" at bounding box center [869, 285] width 134 height 11
checkbox input "true"
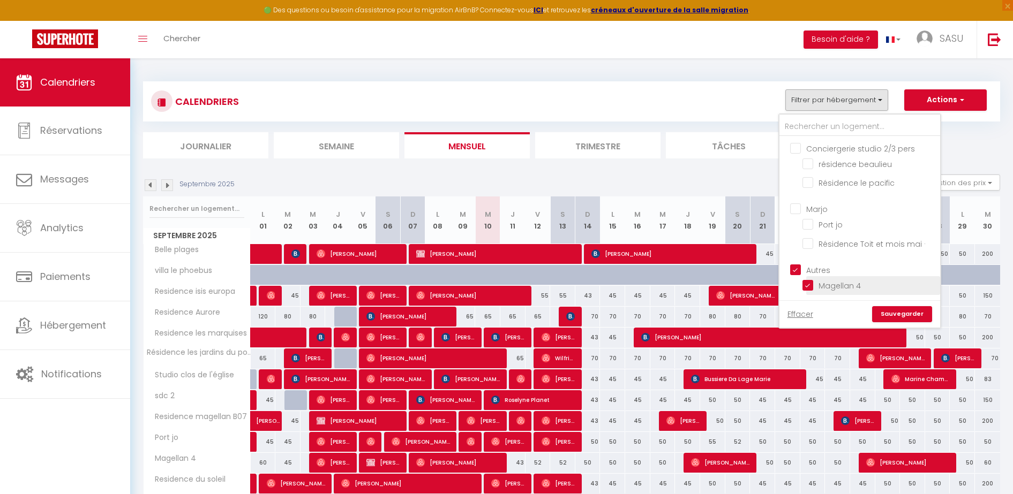
checkbox input "false"
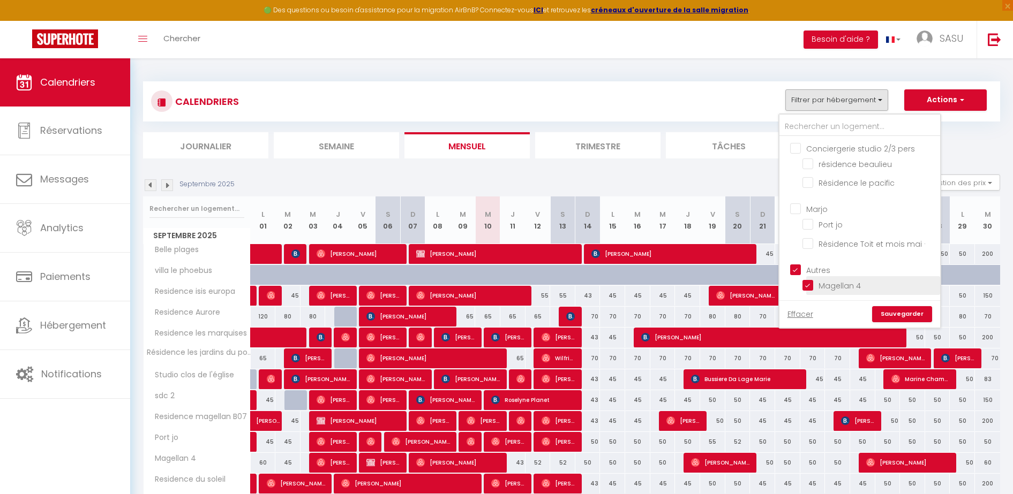
checkbox input "false"
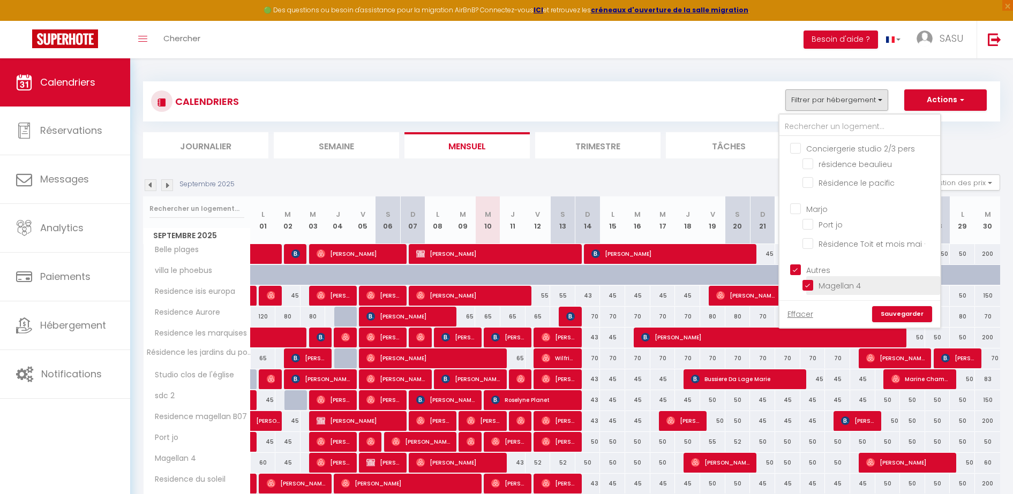
checkbox input "false"
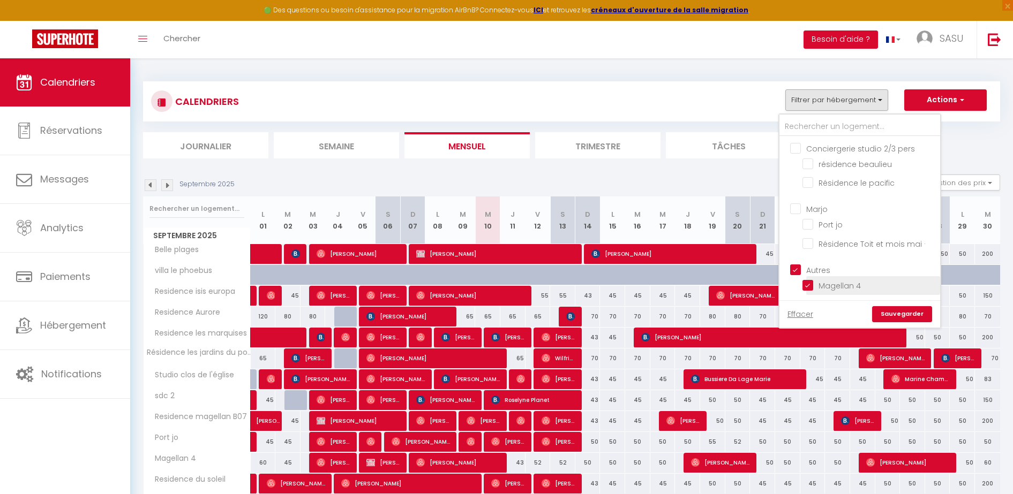
checkbox input "false"
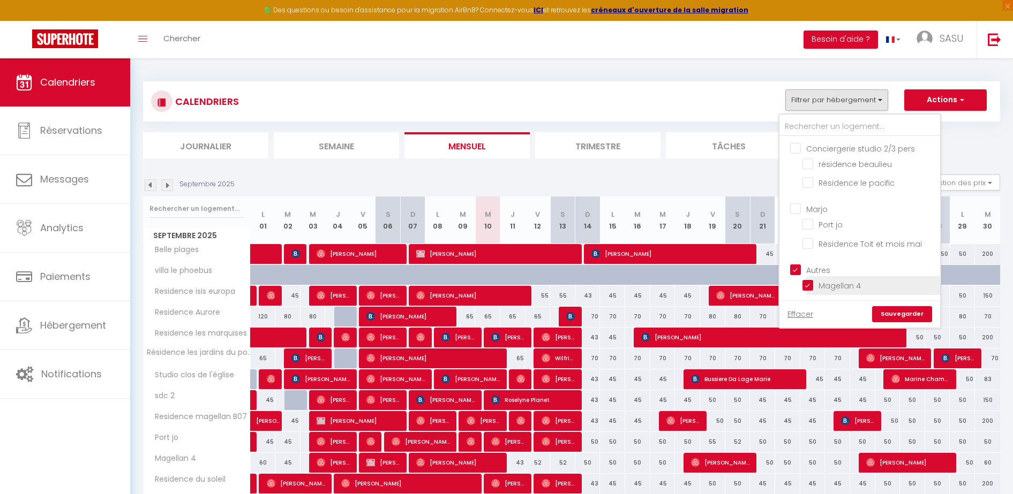
checkbox input "false"
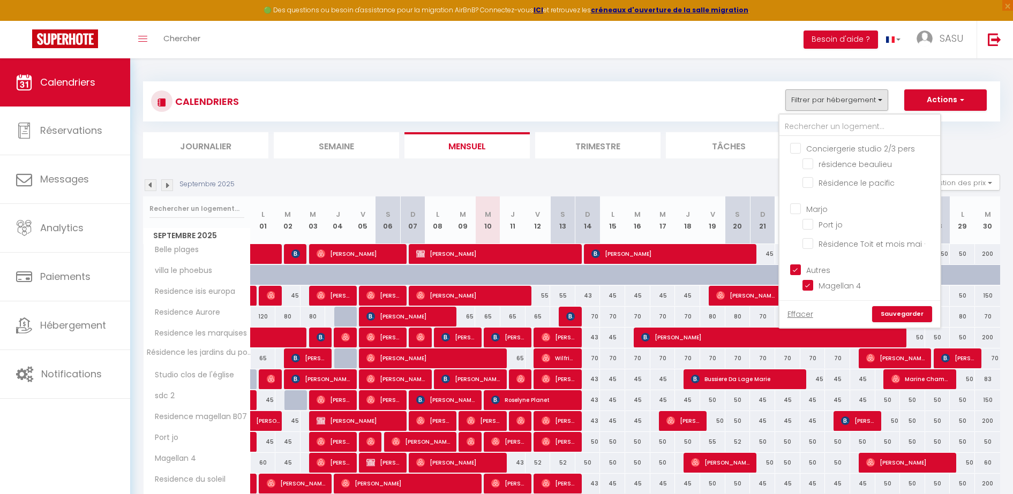
click at [897, 314] on link "Sauvegarder" at bounding box center [902, 314] width 60 height 16
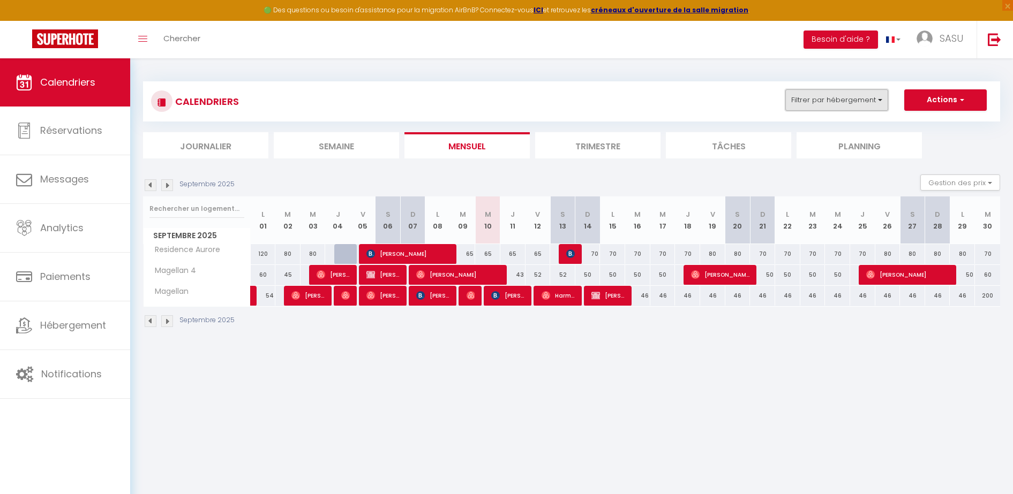
click at [855, 103] on button "Filtrer par hébergement" at bounding box center [836, 99] width 103 height 21
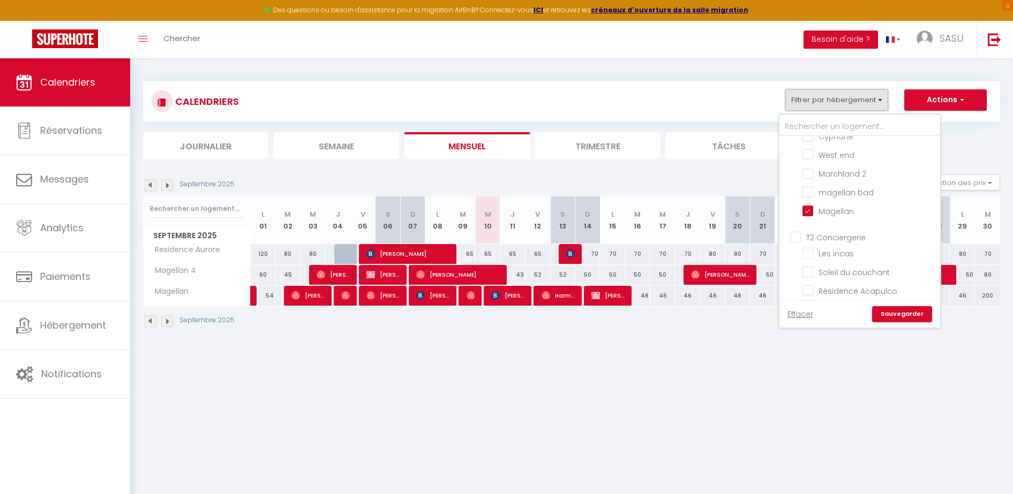
scroll to position [4, 0]
click at [684, 91] on div "CALENDRIERS Filtrer par hébergement Mes appartements [GEOGRAPHIC_DATA] Residenc…" at bounding box center [571, 101] width 841 height 24
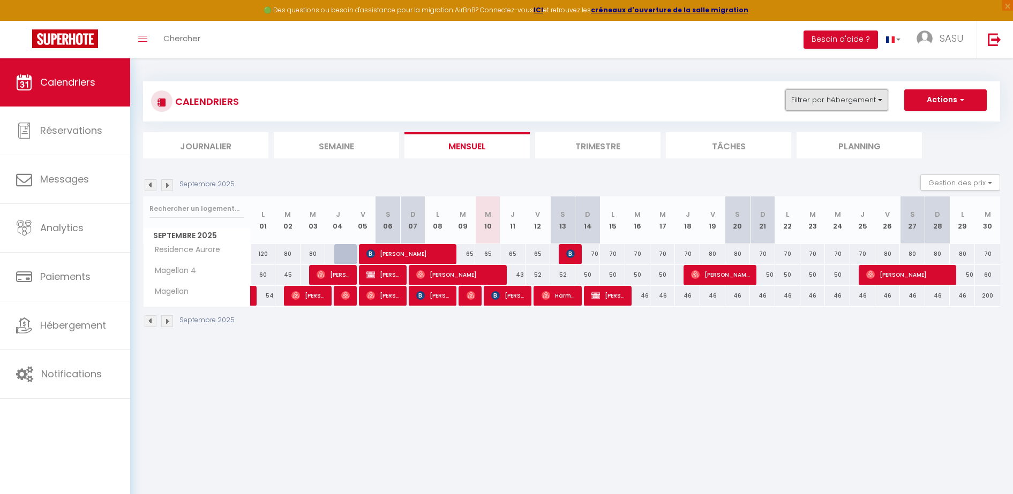
click at [825, 98] on button "Filtrer par hébergement" at bounding box center [836, 99] width 103 height 21
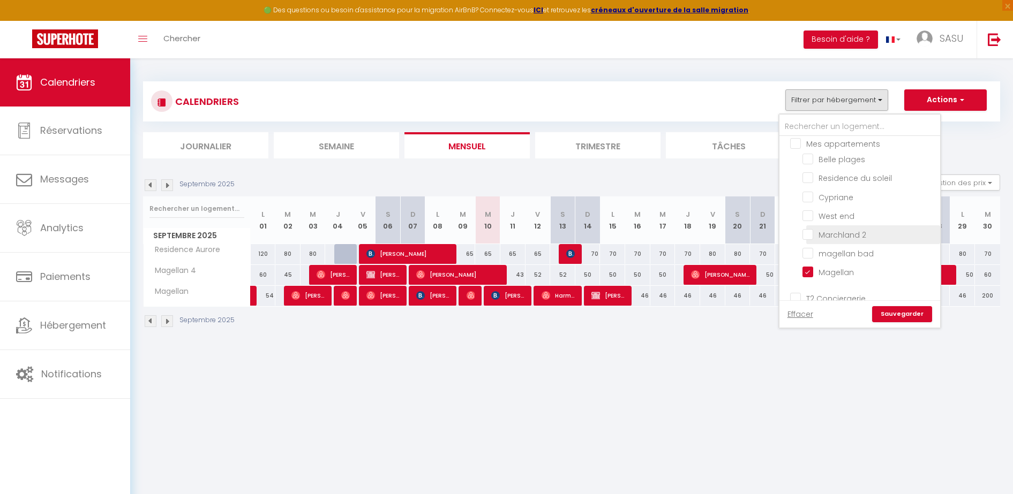
click at [825, 232] on input "Marchland 2" at bounding box center [869, 234] width 134 height 11
click at [887, 311] on link "Sauvegarder" at bounding box center [902, 314] width 60 height 16
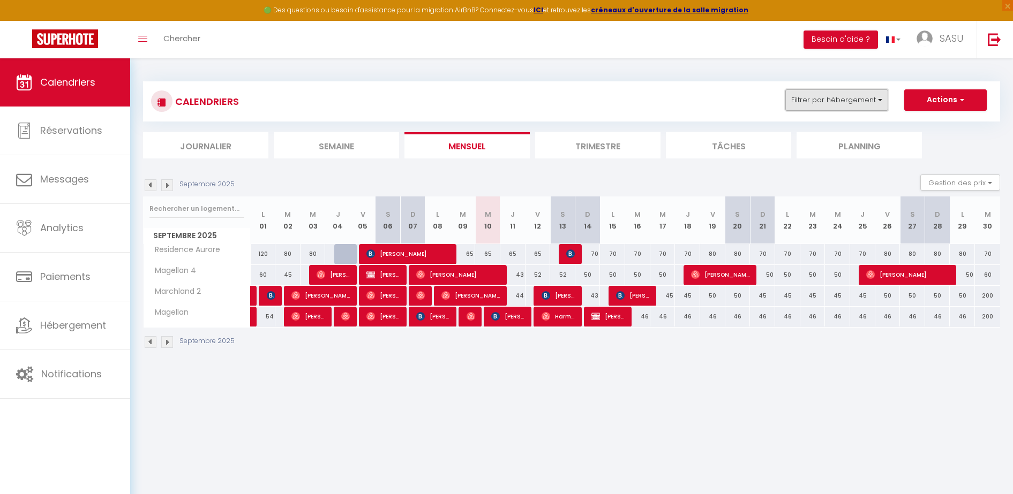
click at [878, 97] on button "Filtrer par hébergement" at bounding box center [836, 99] width 103 height 21
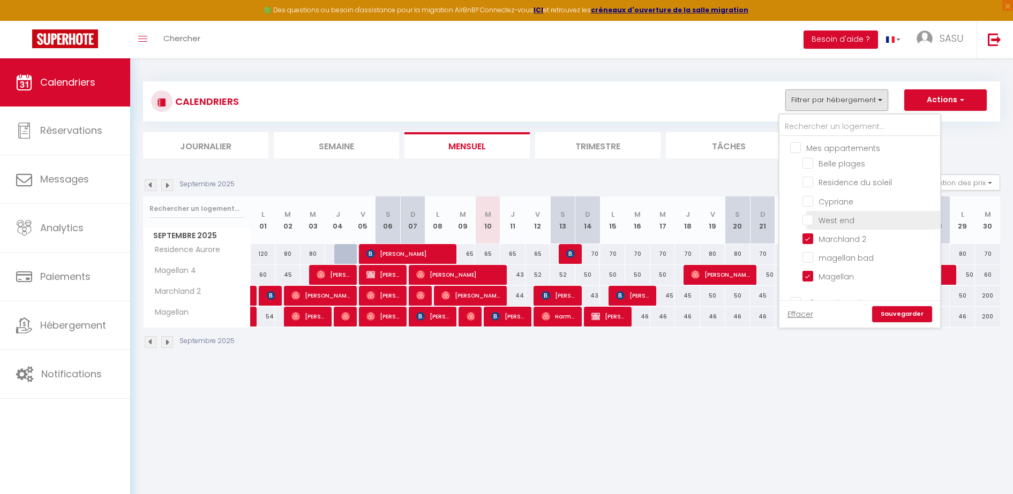
click at [823, 220] on input "West end" at bounding box center [869, 219] width 134 height 11
click at [883, 311] on link "Sauvegarder" at bounding box center [902, 314] width 60 height 16
